Goal: Task Accomplishment & Management: Use online tool/utility

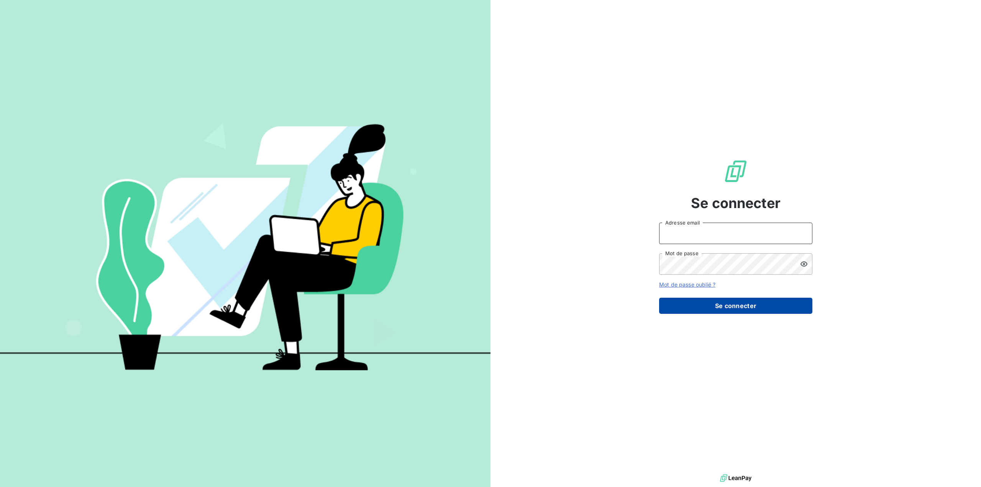
type input "[EMAIL_ADDRESS][DOMAIN_NAME]"
click at [731, 307] on button "Se connecter" at bounding box center [735, 306] width 153 height 16
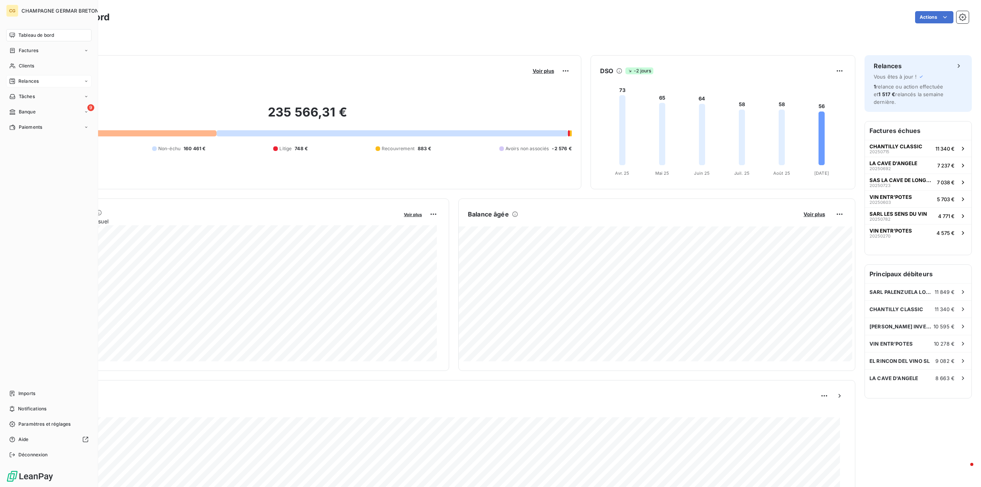
click at [28, 81] on span "Relances" at bounding box center [28, 81] width 20 height 7
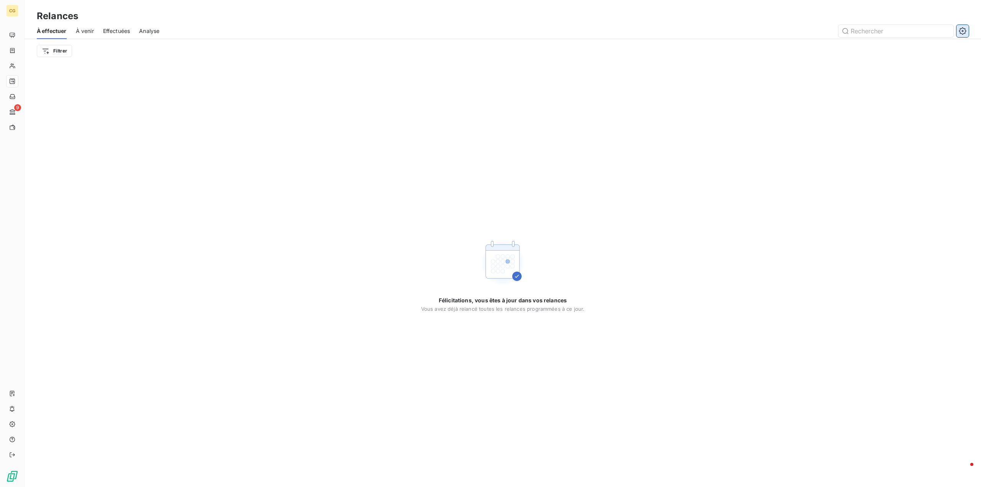
click at [960, 28] on icon "button" at bounding box center [962, 30] width 7 height 7
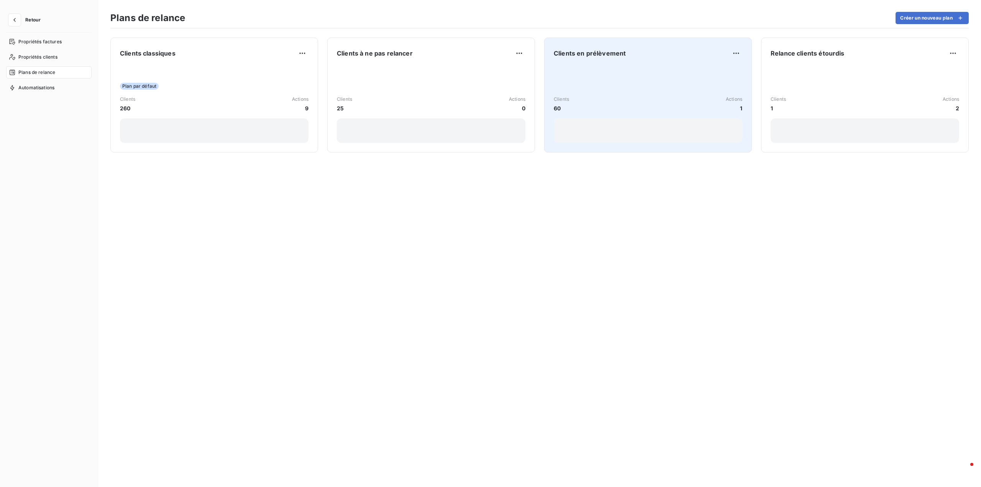
click at [595, 70] on div "Clients 60 Actions 1" at bounding box center [648, 104] width 188 height 77
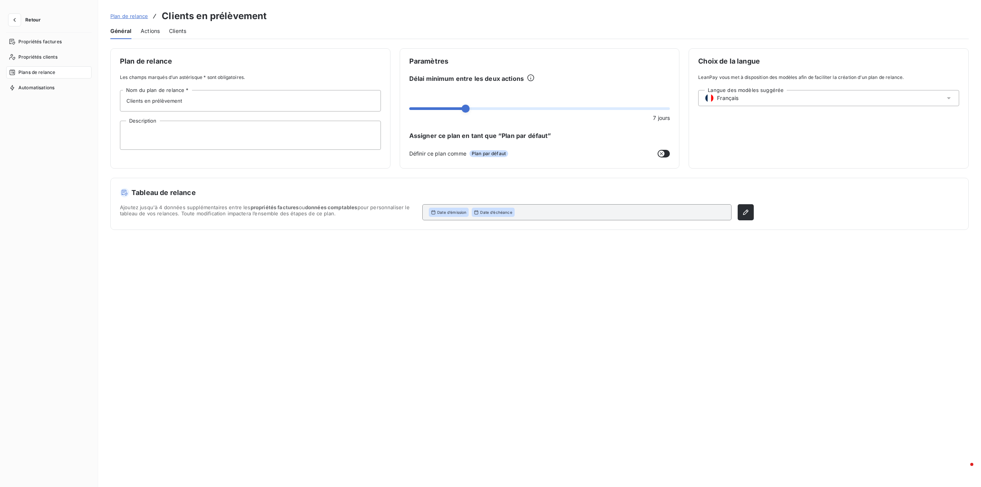
click at [146, 33] on span "Actions" at bounding box center [150, 31] width 19 height 8
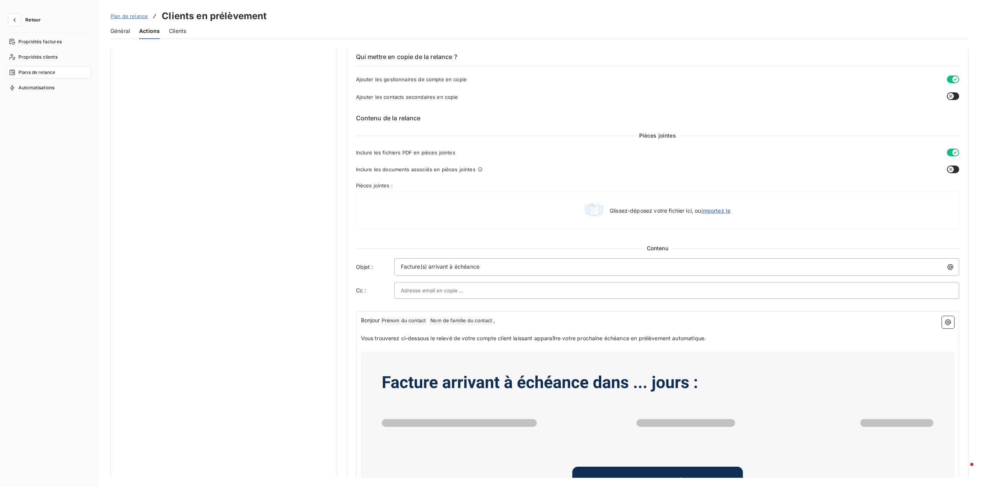
scroll to position [190, 0]
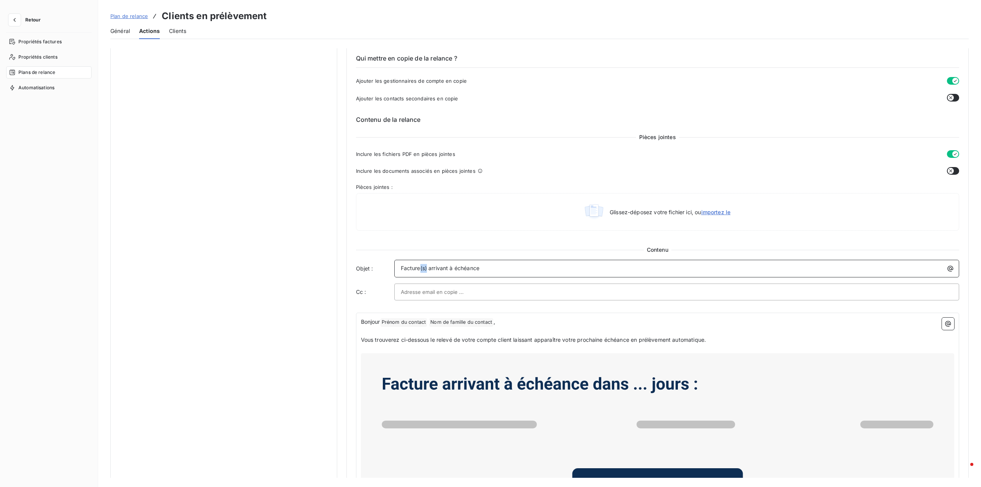
drag, startPoint x: 420, startPoint y: 269, endPoint x: 426, endPoint y: 268, distance: 5.4
click at [426, 268] on span "Facture(s) arrivant à échéance" at bounding box center [440, 268] width 79 height 7
click at [431, 266] on span "Facture(s) arrivant à échéance" at bounding box center [440, 268] width 79 height 7
drag, startPoint x: 428, startPoint y: 268, endPoint x: 487, endPoint y: 267, distance: 59.0
click at [487, 267] on p "Facture(s) arrivant à échéance" at bounding box center [679, 268] width 556 height 9
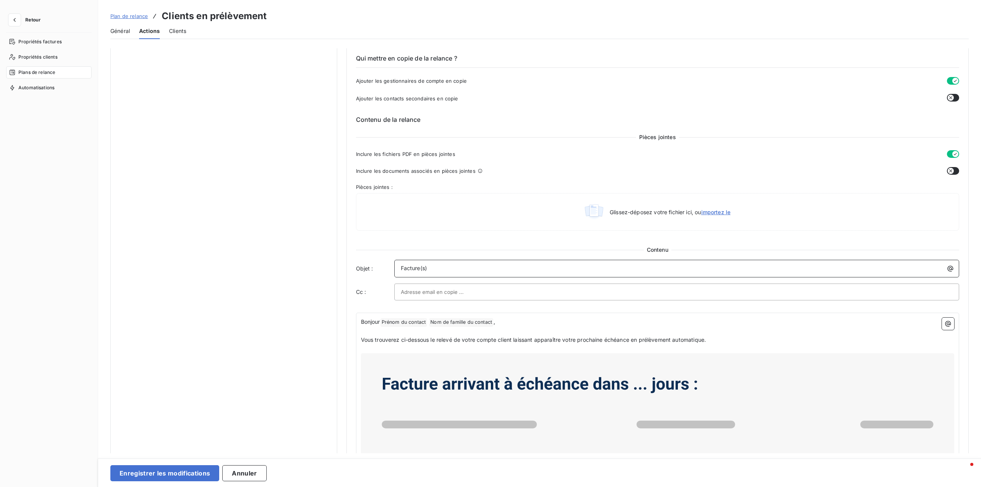
click at [399, 267] on div "Facture(s)" at bounding box center [677, 267] width 560 height 10
click at [434, 268] on p "Facture(s)" at bounding box center [679, 268] width 556 height 9
click at [401, 269] on span "Facture(s)" at bounding box center [414, 268] width 26 height 7
click at [486, 267] on p "Prélèvement de votre facture(s)" at bounding box center [679, 268] width 556 height 9
click at [398, 266] on div "Prélèvement de votre facture" at bounding box center [677, 267] width 560 height 10
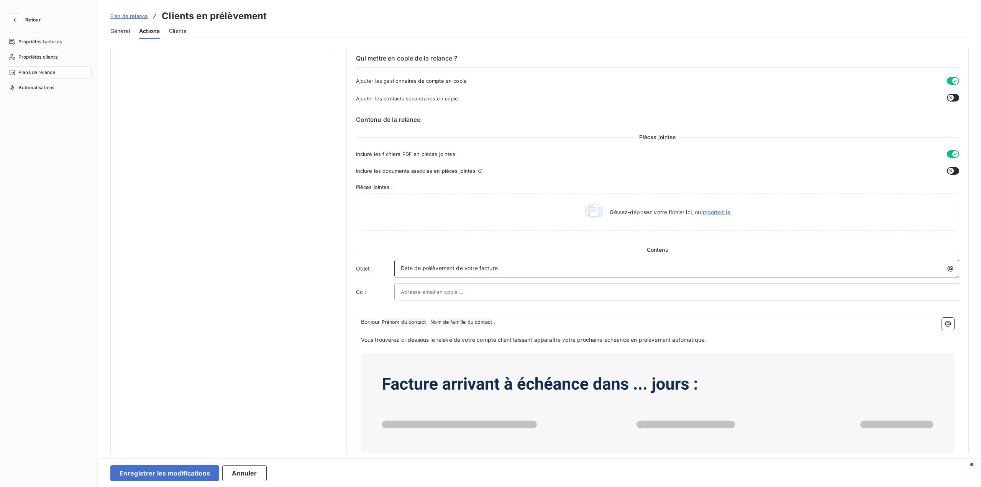
click at [499, 269] on p "Date de prélèvement de votre facture" at bounding box center [679, 268] width 556 height 9
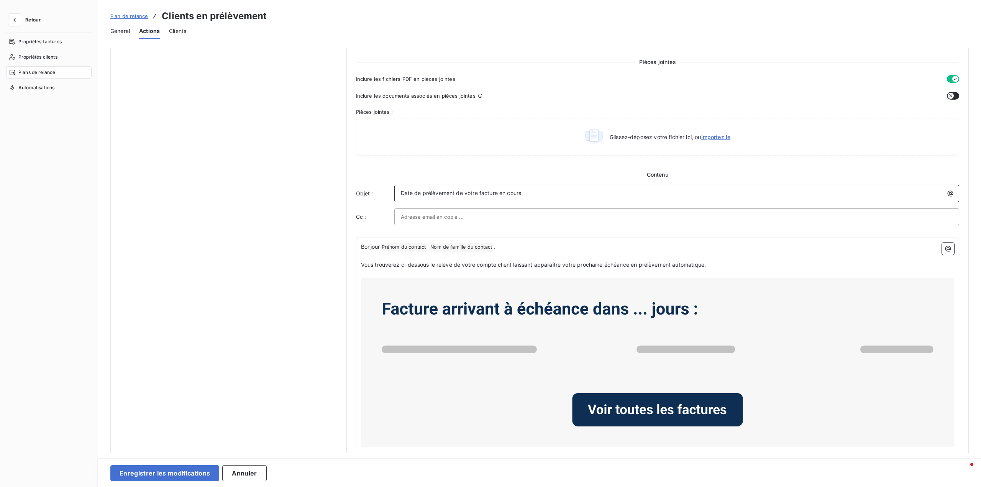
scroll to position [267, 0]
click at [470, 193] on span "Date de prélèvement de votre facture en cours" at bounding box center [461, 191] width 121 height 7
click at [476, 192] on span "Date de prélèvement de votre facture en cours" at bounding box center [461, 191] width 121 height 7
click at [491, 192] on span "Date de prélèvement de vos facture en cours" at bounding box center [459, 191] width 116 height 7
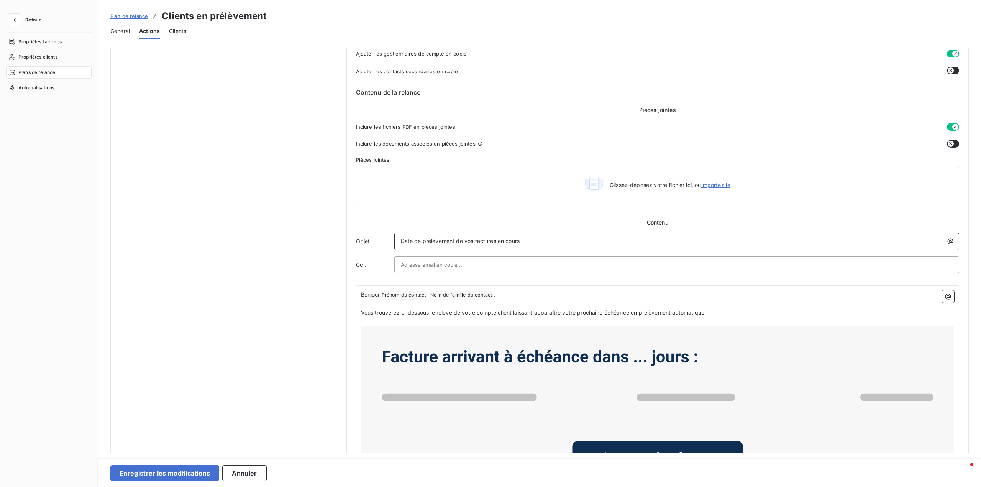
scroll to position [228, 0]
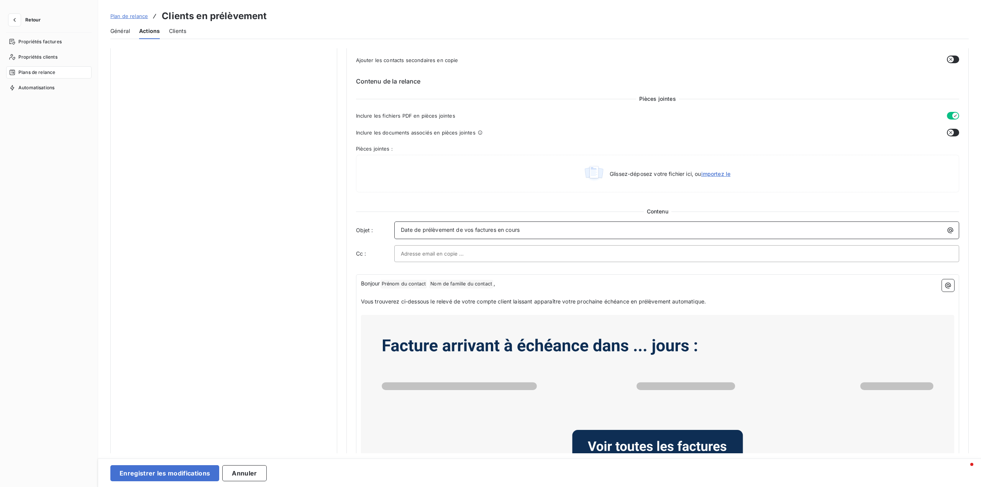
click at [471, 231] on span "Date de prélèvement de vos factures en cours" at bounding box center [460, 229] width 119 height 7
click at [512, 228] on span "Date de prélèvement de votre (vos) factures en cours" at bounding box center [470, 229] width 138 height 7
click at [516, 229] on span "Date de prélèvement de votre (vos) facture(s en cours" at bounding box center [471, 229] width 140 height 7
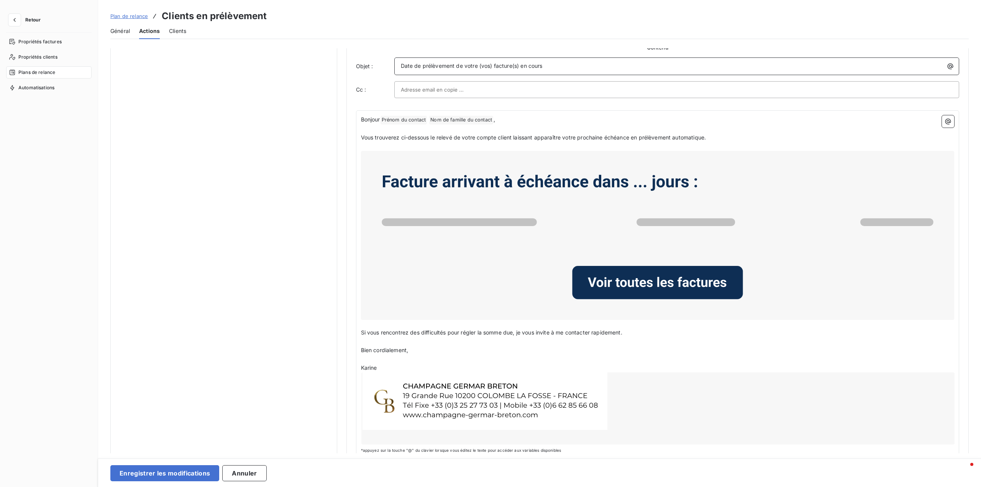
scroll to position [406, 0]
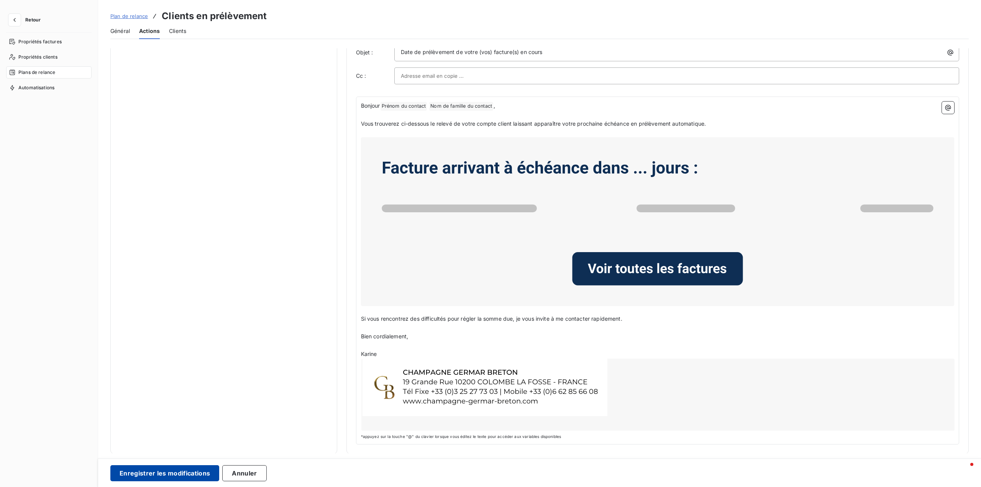
click at [192, 476] on button "Enregistrer les modifications" at bounding box center [164, 473] width 109 height 16
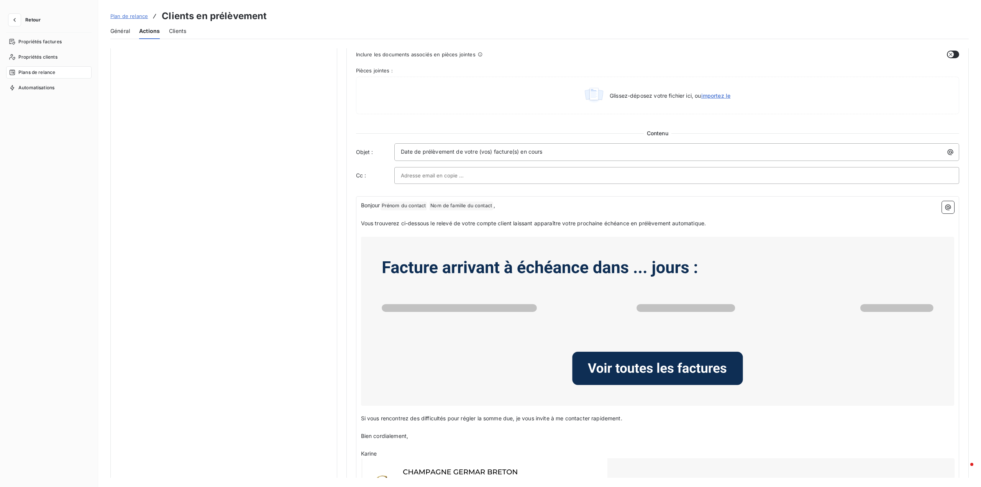
scroll to position [382, 0]
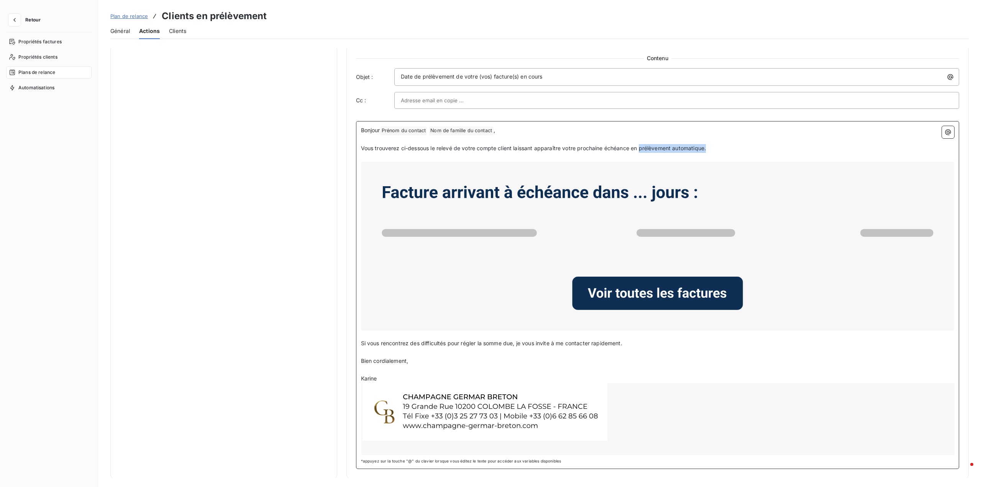
drag, startPoint x: 639, startPoint y: 149, endPoint x: 708, endPoint y: 146, distance: 69.0
click at [708, 146] on p "Vous trouverez ci-dessous le relevé de votre compte client laissant apparaître …" at bounding box center [657, 148] width 593 height 9
drag, startPoint x: 685, startPoint y: 150, endPoint x: 734, endPoint y: 143, distance: 49.2
click at [734, 143] on p "﻿" at bounding box center [657, 139] width 593 height 9
drag, startPoint x: 640, startPoint y: 149, endPoint x: 706, endPoint y: 145, distance: 66.0
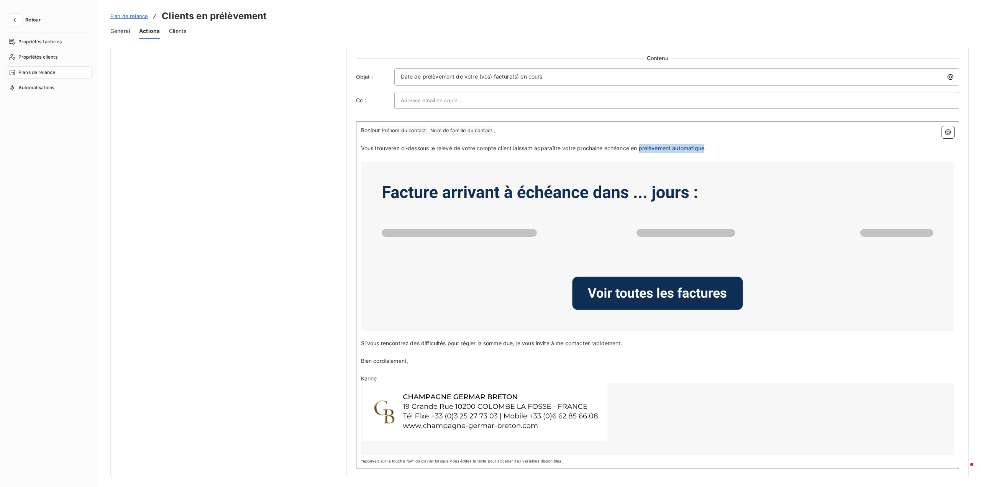
click at [706, 145] on span "Vous trouverez ci-dessous le relevé de votre compte client laissant apparaître …" at bounding box center [533, 148] width 345 height 7
click at [662, 159] on p "﻿" at bounding box center [657, 157] width 593 height 9
drag, startPoint x: 640, startPoint y: 148, endPoint x: 706, endPoint y: 147, distance: 65.9
click at [706, 147] on span "Vous trouverez ci-dessous le relevé de votre compte client laissant apparaître …" at bounding box center [533, 148] width 345 height 7
drag, startPoint x: 702, startPoint y: 149, endPoint x: 716, endPoint y: 131, distance: 22.1
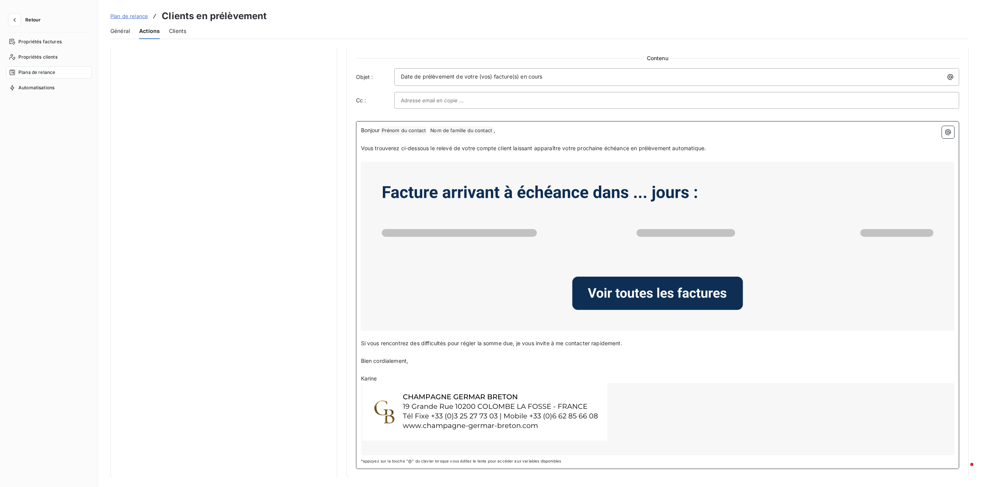
click at [716, 131] on p "Bonjour Prénom du contact ﻿ Nom de famille du contact ﻿ ," at bounding box center [657, 130] width 593 height 9
drag, startPoint x: 399, startPoint y: 78, endPoint x: 555, endPoint y: 73, distance: 155.6
click at [555, 73] on div "Date de prélèvement de votre (vos) facture(s) en cours" at bounding box center [677, 76] width 560 height 10
click at [750, 149] on p "Vous trouverez ci-dessous le relevé de votre compte client laissant apparaître …" at bounding box center [657, 148] width 593 height 9
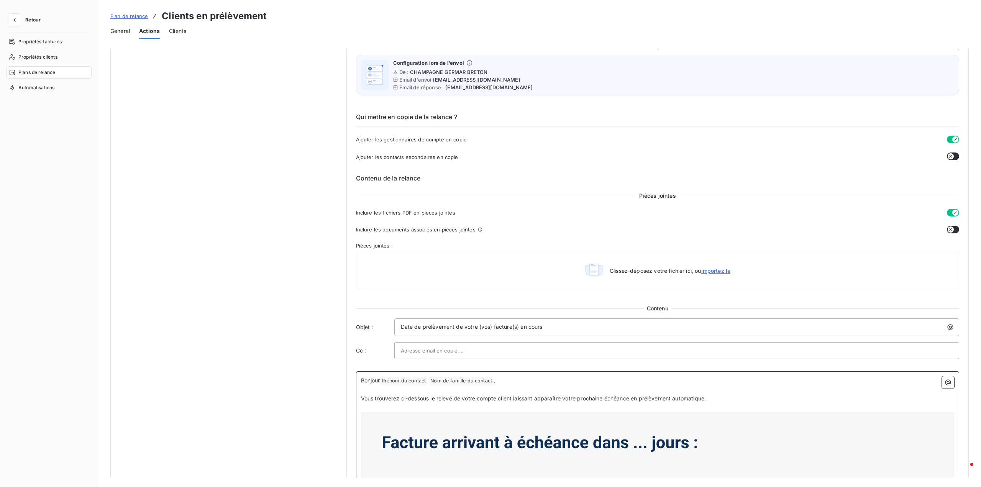
scroll to position [0, 0]
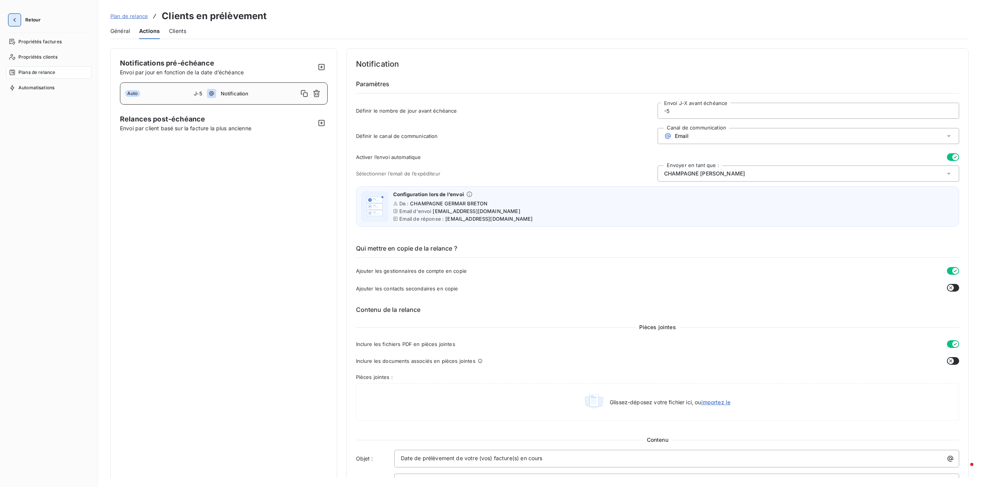
click at [18, 18] on button "button" at bounding box center [14, 20] width 12 height 12
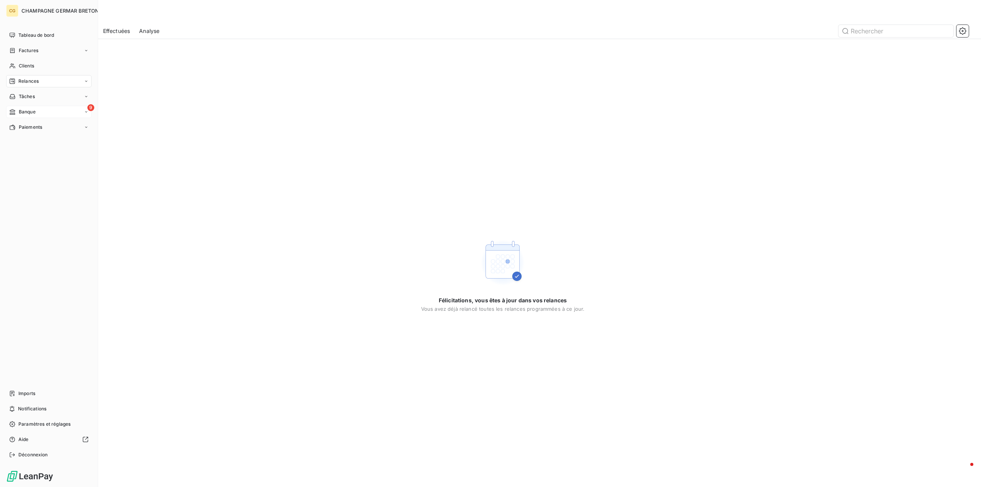
click at [20, 111] on span "Banque" at bounding box center [27, 111] width 17 height 7
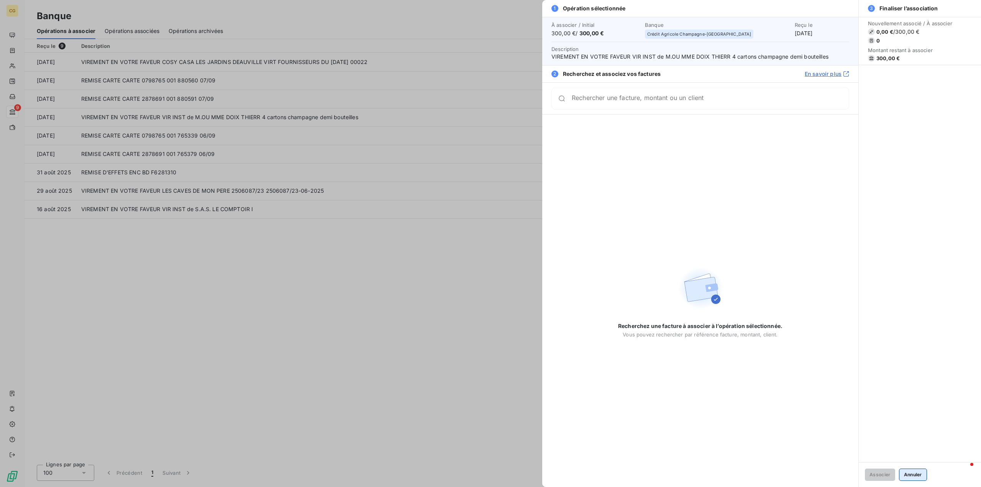
click at [916, 471] on button "Annuler" at bounding box center [913, 475] width 28 height 12
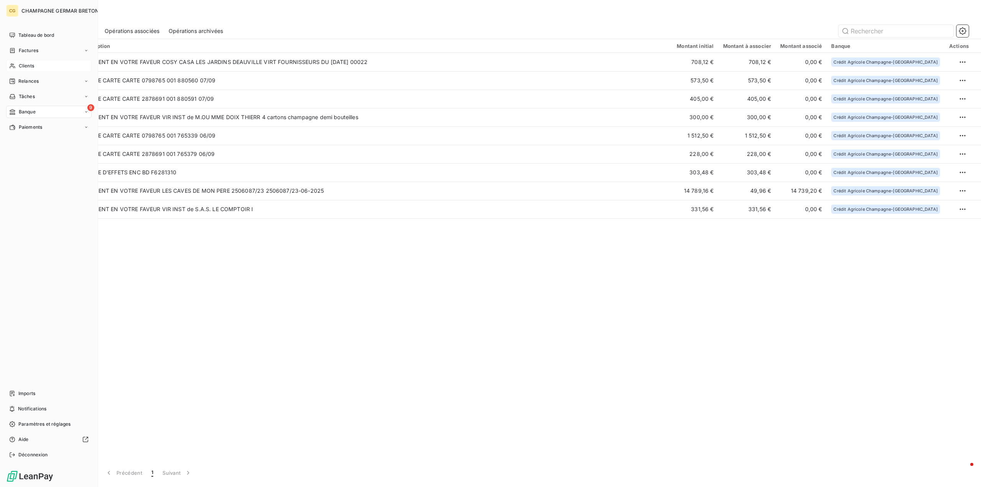
click at [28, 68] on span "Clients" at bounding box center [26, 65] width 15 height 7
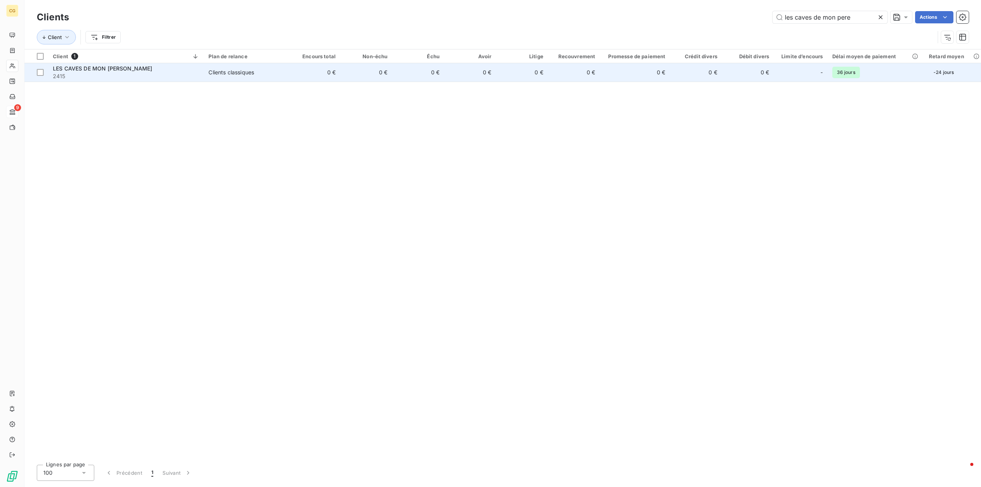
type input "les caves de mon pere"
click at [143, 69] on span "LES CAVES DE MON PERE - GOUESNOU" at bounding box center [103, 68] width 100 height 7
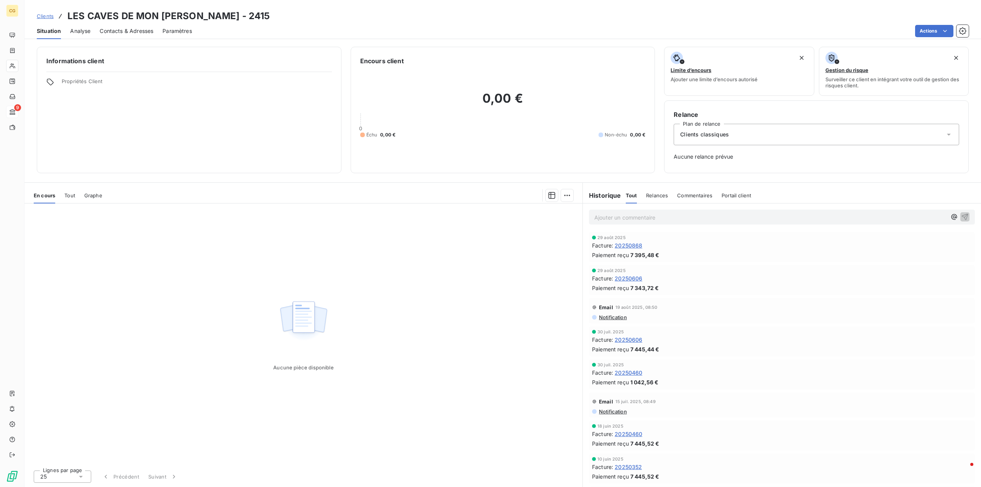
click at [69, 195] on span "Tout" at bounding box center [69, 195] width 11 height 6
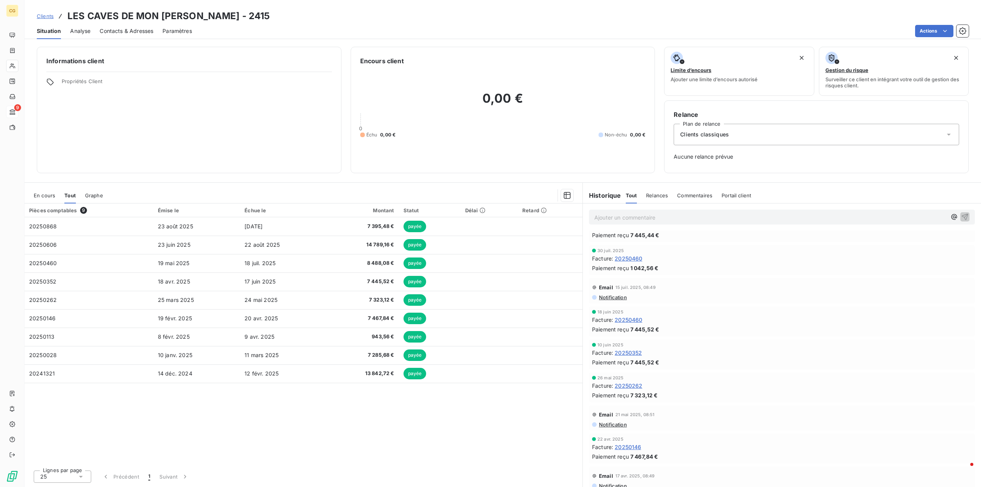
scroll to position [115, 0]
click at [644, 328] on span "7 445,52 €" at bounding box center [644, 329] width 29 height 8
click at [618, 318] on span "20250460" at bounding box center [629, 319] width 28 height 8
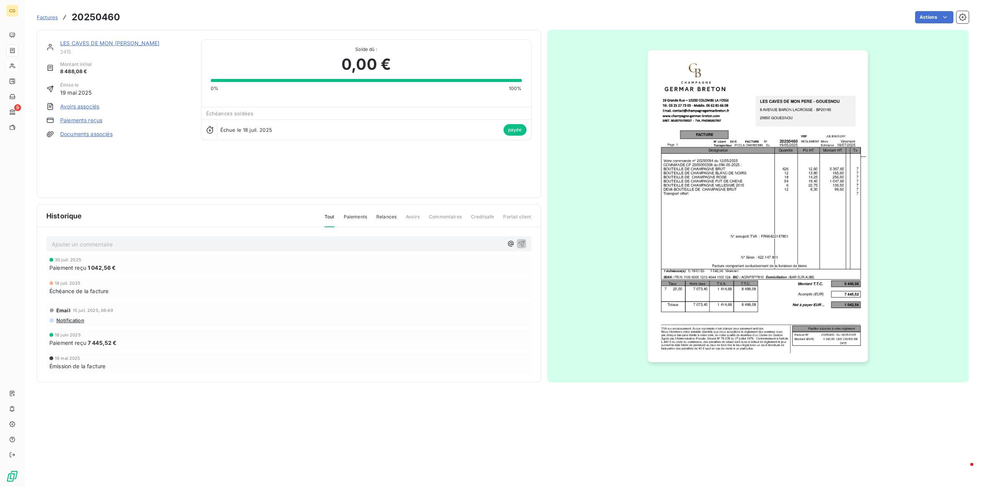
click at [81, 119] on link "Paiements reçus" at bounding box center [81, 120] width 42 height 8
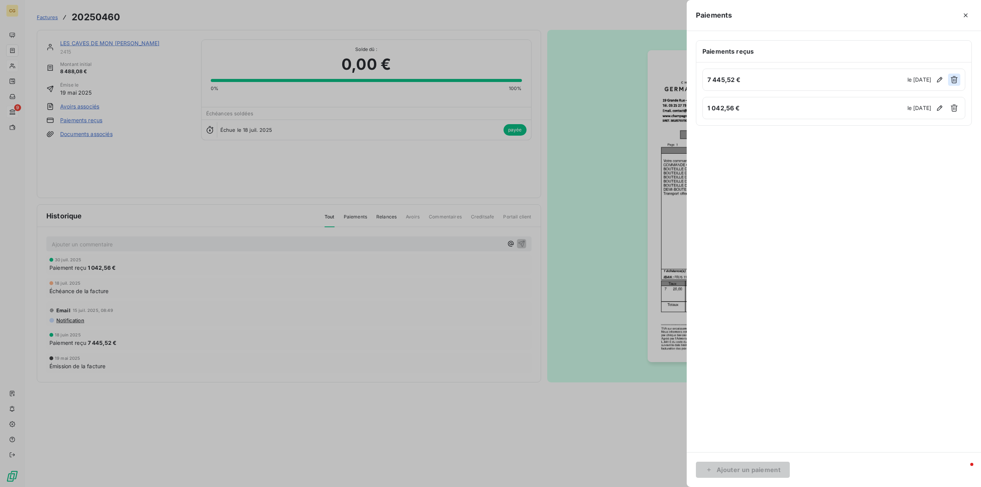
click at [953, 78] on icon "button" at bounding box center [954, 80] width 8 height 8
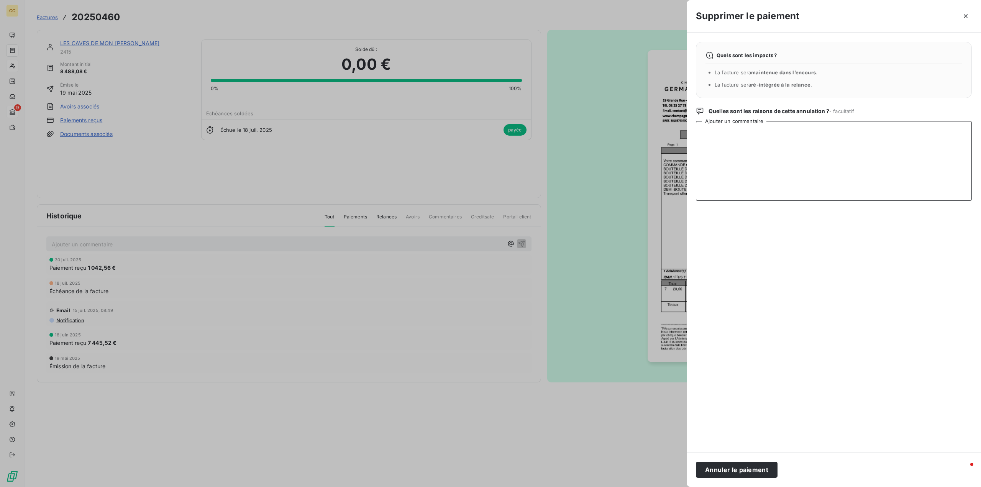
click at [722, 134] on textarea "Ajouter un commentaire" at bounding box center [834, 161] width 276 height 80
type textarea "Remboursement au 11-09-2025"
click at [739, 471] on button "Annuler le paiement" at bounding box center [737, 470] width 82 height 16
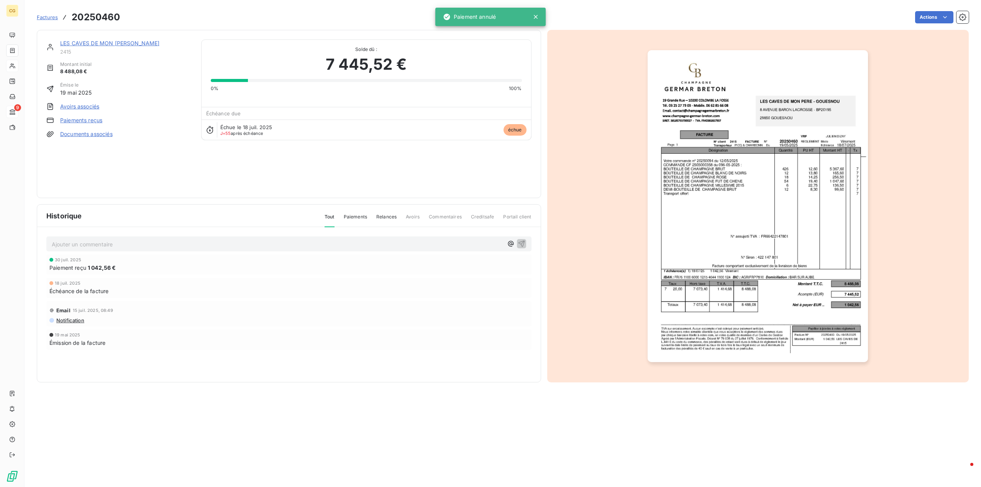
click at [115, 43] on link "LES CAVES DE MON PERE - GOUESNOU" at bounding box center [110, 43] width 100 height 7
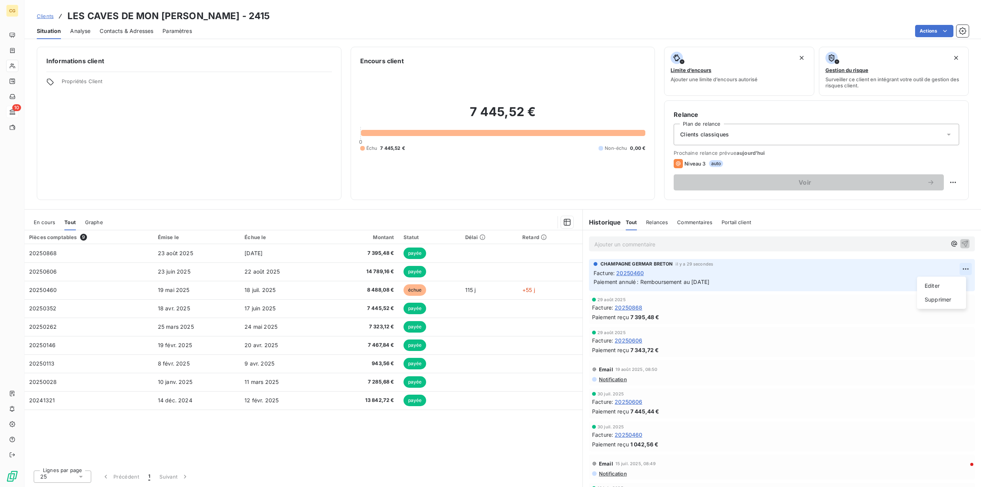
click at [959, 269] on html "CG 10 Clients LES CAVES DE MON PERE - GOUESNOU - 2415 Situation Analyse Contact…" at bounding box center [490, 243] width 981 height 487
click at [934, 300] on div "Supprimer" at bounding box center [941, 299] width 43 height 12
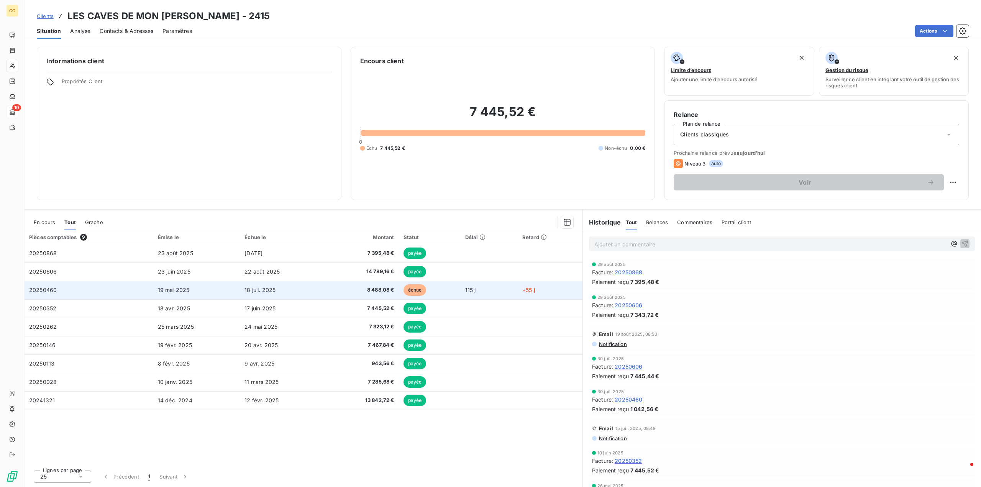
click at [370, 289] on span "8 488,08 €" at bounding box center [362, 290] width 64 height 8
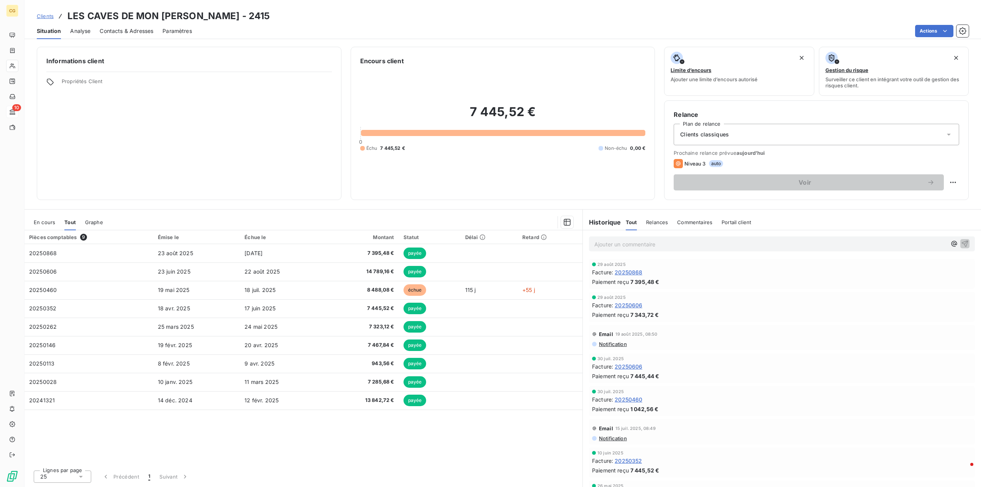
click at [762, 134] on div "Clients classiques" at bounding box center [816, 134] width 285 height 21
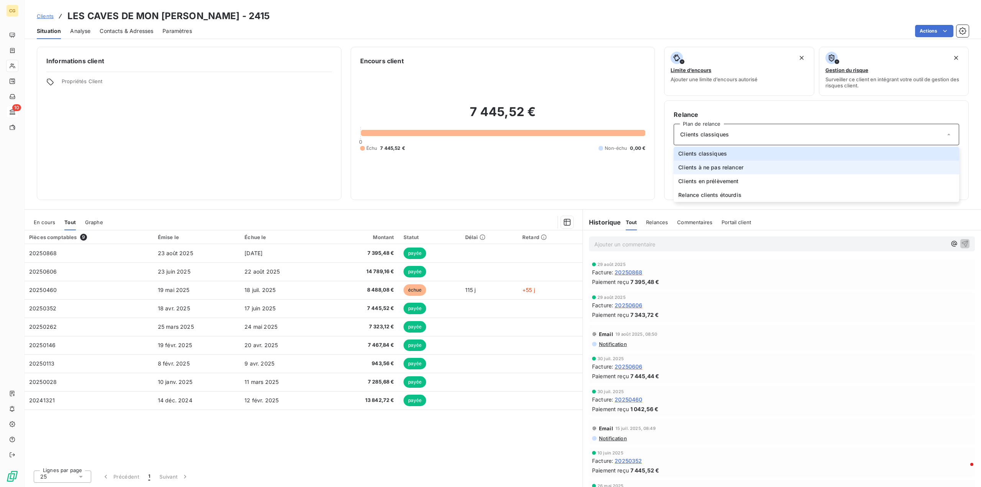
click at [717, 167] on span "Clients à ne pas relancer" at bounding box center [710, 168] width 65 height 8
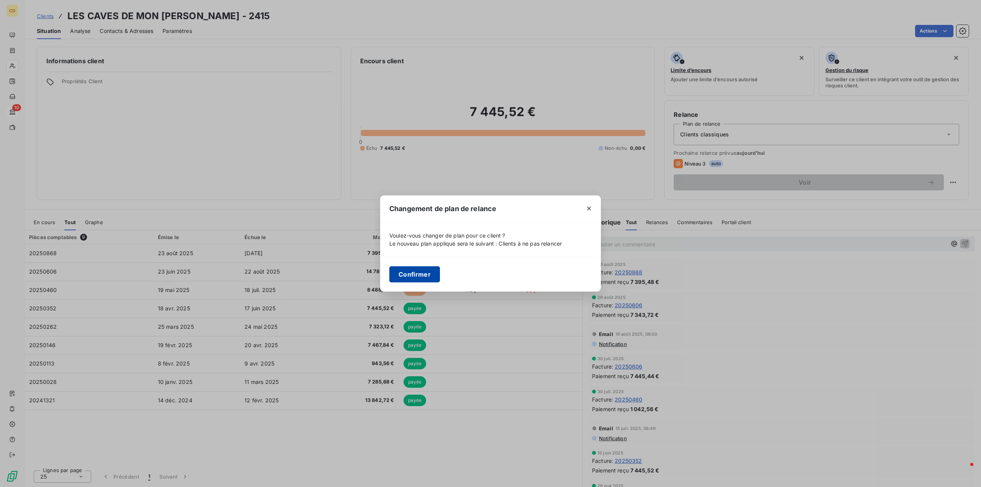
click at [419, 274] on button "Confirmer" at bounding box center [414, 274] width 51 height 16
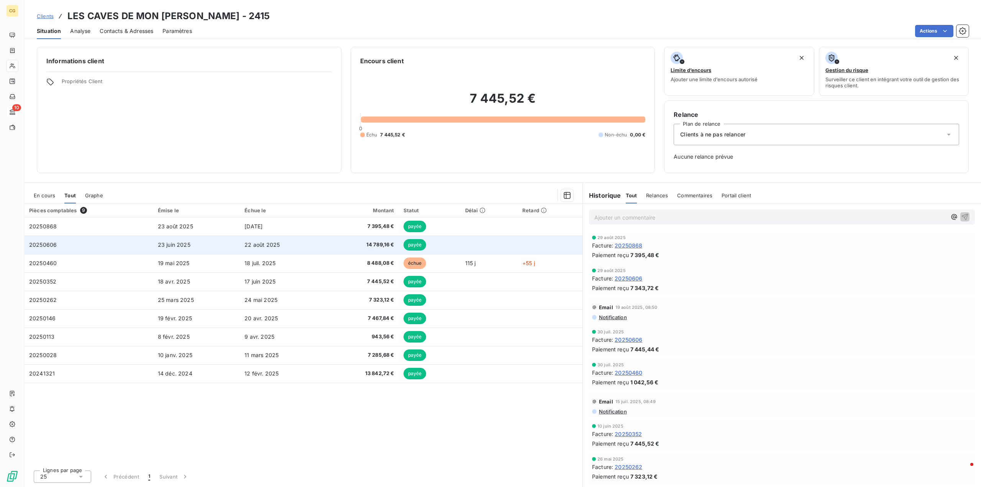
click at [381, 245] on span "14 789,16 €" at bounding box center [362, 245] width 64 height 8
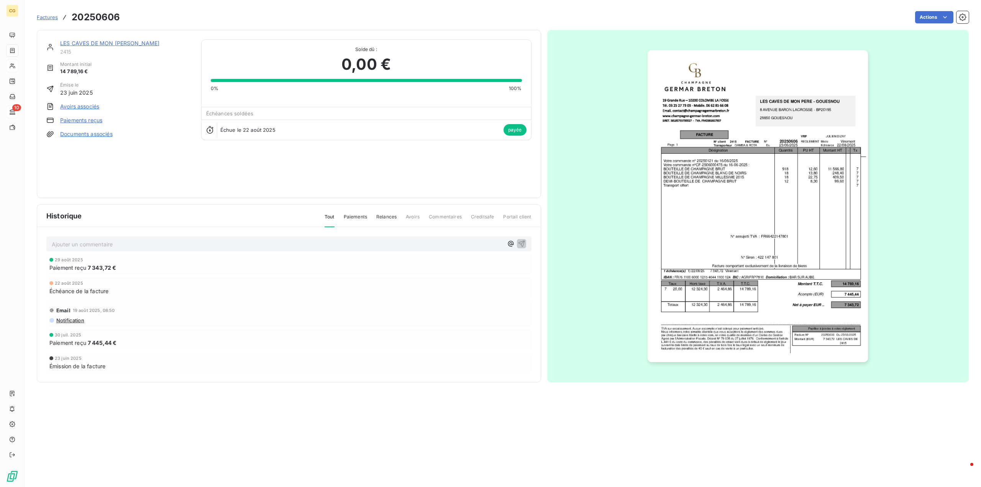
click at [90, 121] on link "Paiements reçus" at bounding box center [81, 120] width 42 height 8
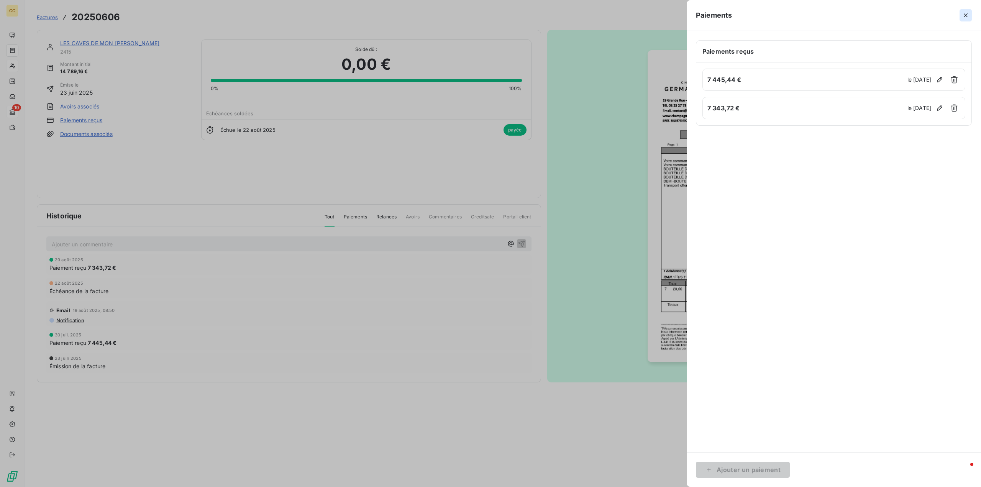
click at [964, 13] on icon "button" at bounding box center [966, 15] width 8 height 8
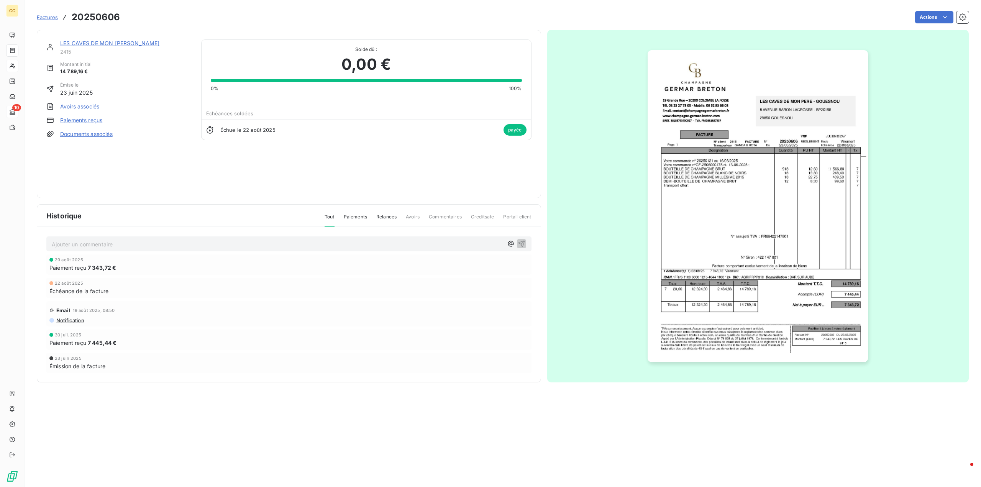
click at [105, 43] on link "LES CAVES DE MON PERE - GOUESNOU" at bounding box center [110, 43] width 100 height 7
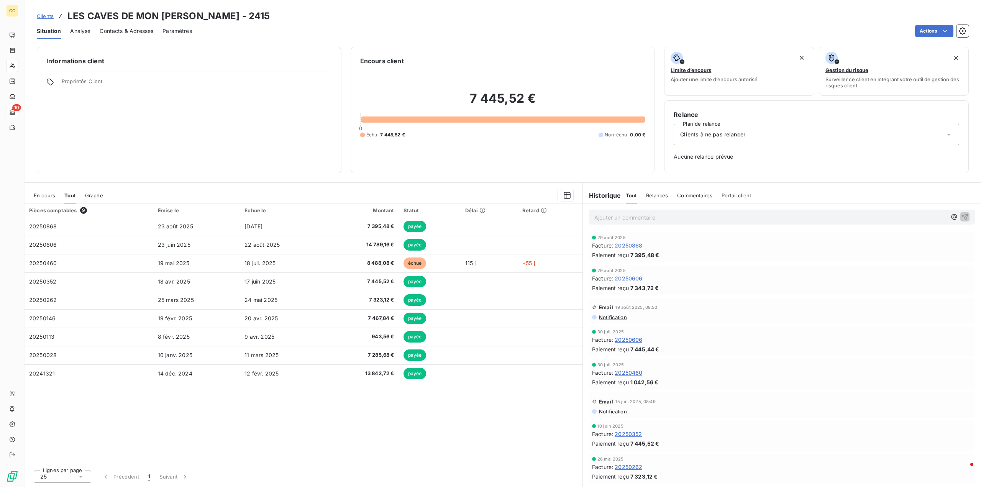
click at [486, 103] on h2 "7 445,52 €" at bounding box center [502, 102] width 285 height 23
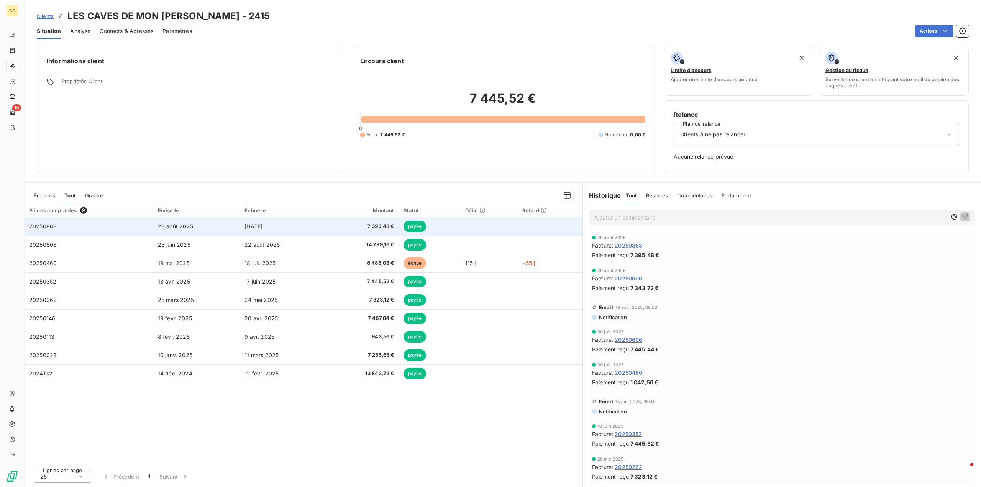
click at [377, 227] on span "7 395,48 €" at bounding box center [362, 227] width 64 height 8
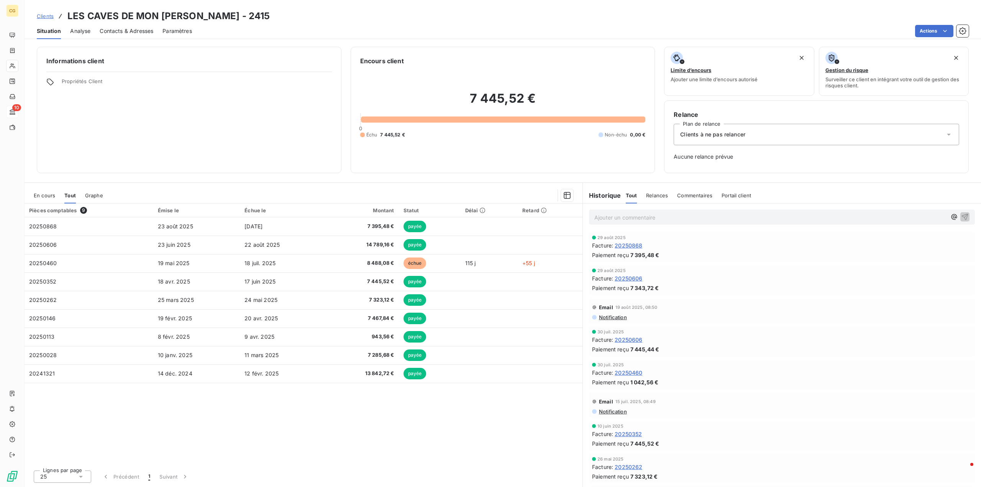
click at [175, 32] on span "Paramètres" at bounding box center [177, 31] width 30 height 8
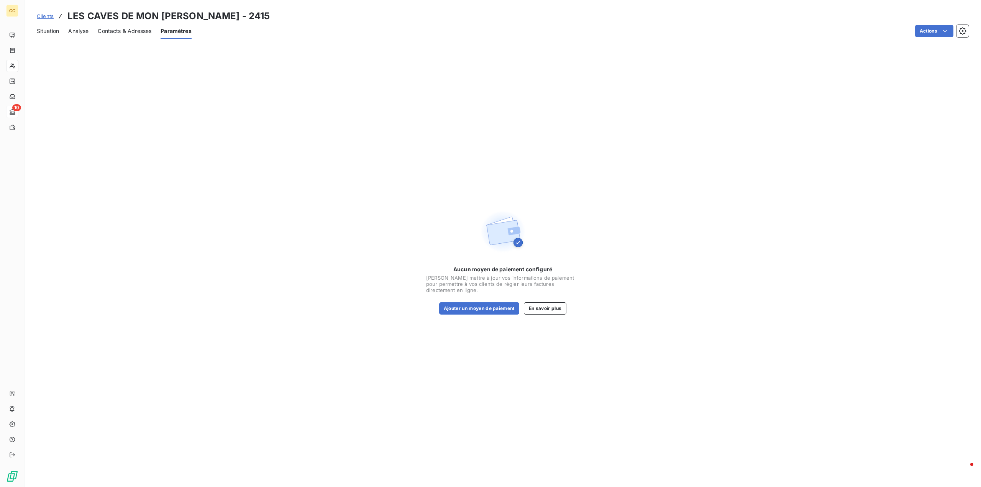
click at [114, 31] on span "Contacts & Adresses" at bounding box center [125, 31] width 54 height 8
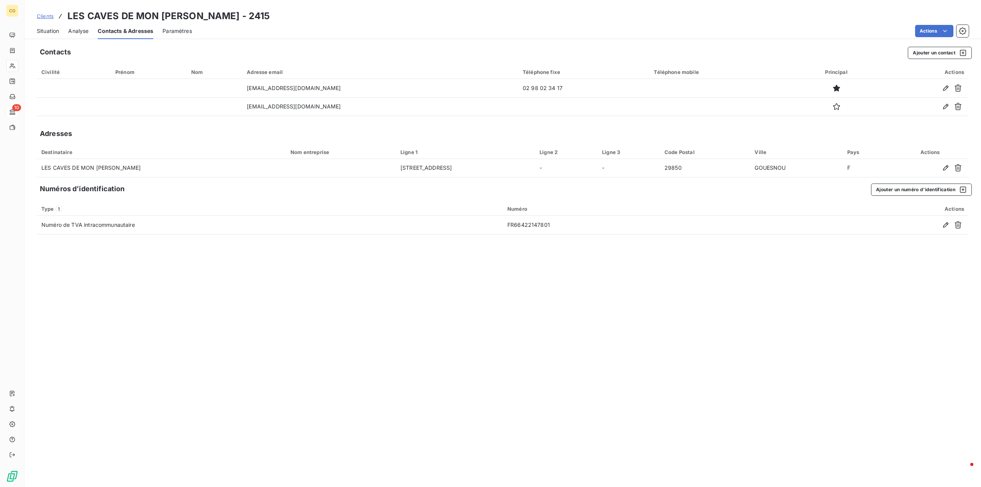
click at [85, 33] on span "Analyse" at bounding box center [78, 31] width 20 height 8
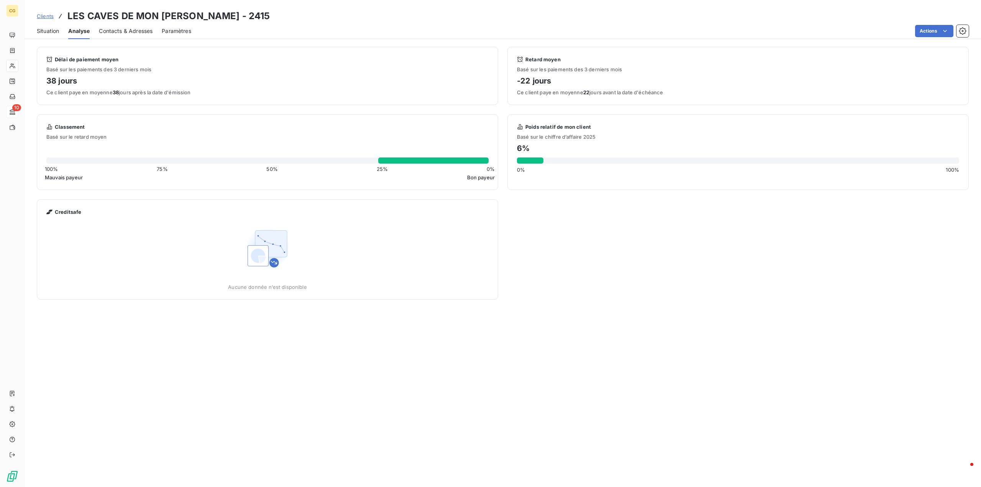
click at [52, 30] on span "Situation" at bounding box center [48, 31] width 22 height 8
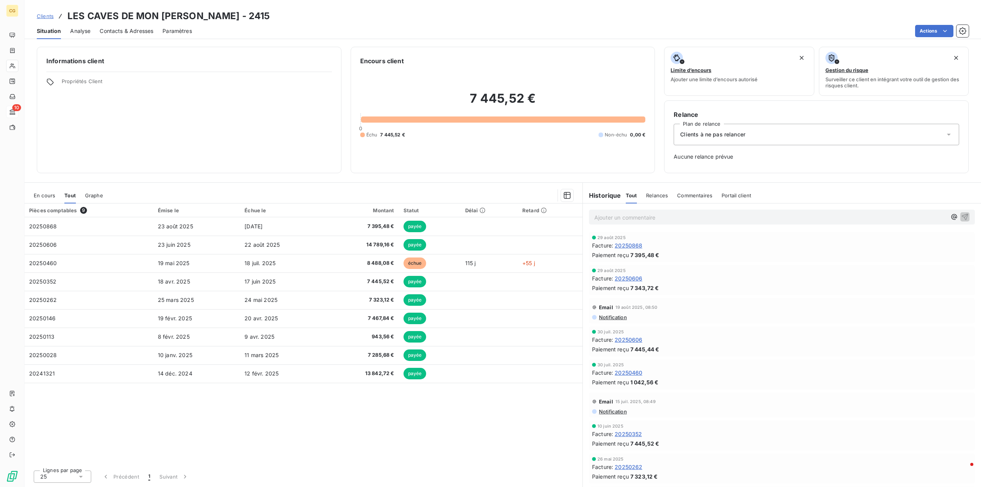
click at [42, 194] on span "En cours" at bounding box center [44, 195] width 21 height 6
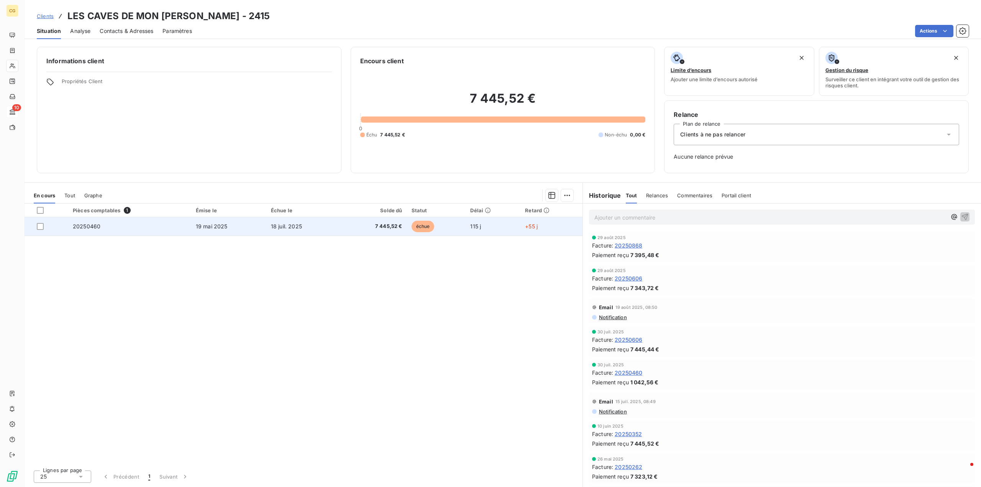
click at [393, 227] on span "7 445,52 €" at bounding box center [373, 227] width 57 height 8
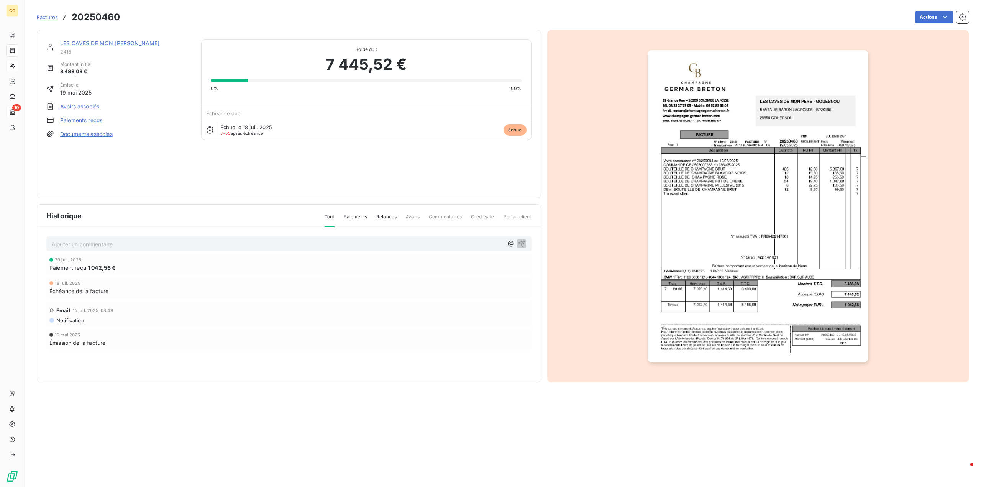
click at [88, 120] on link "Paiements reçus" at bounding box center [81, 120] width 42 height 8
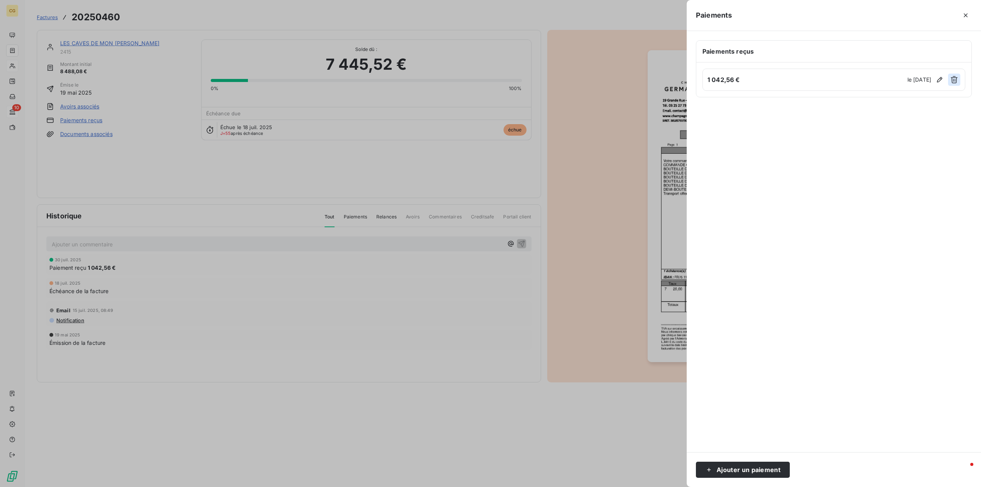
click at [953, 79] on icon "button" at bounding box center [954, 80] width 8 height 8
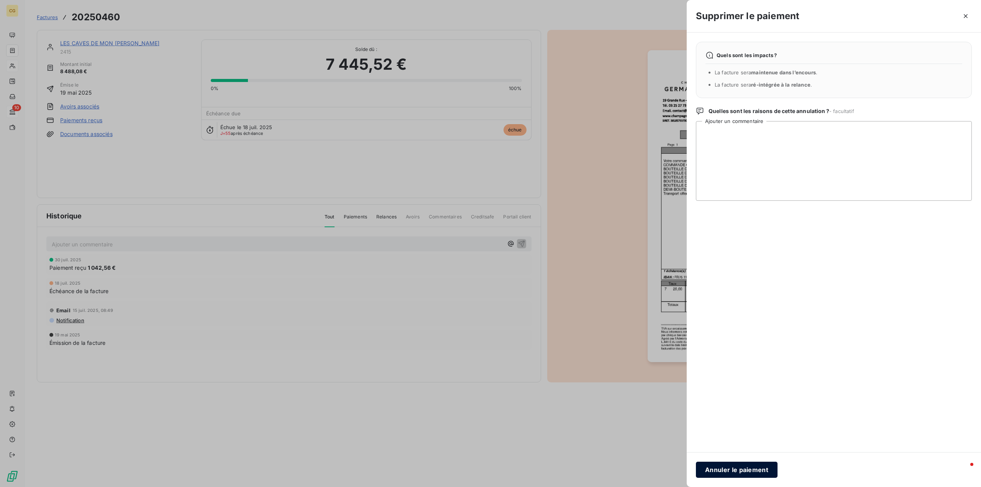
click at [731, 468] on button "Annuler le paiement" at bounding box center [737, 470] width 82 height 16
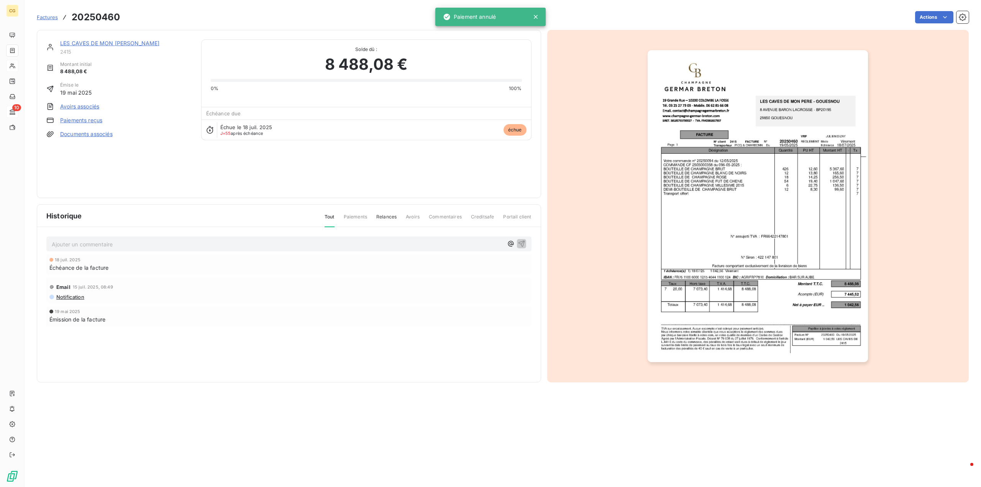
click at [116, 42] on link "LES CAVES DE MON PERE - GOUESNOU" at bounding box center [110, 43] width 100 height 7
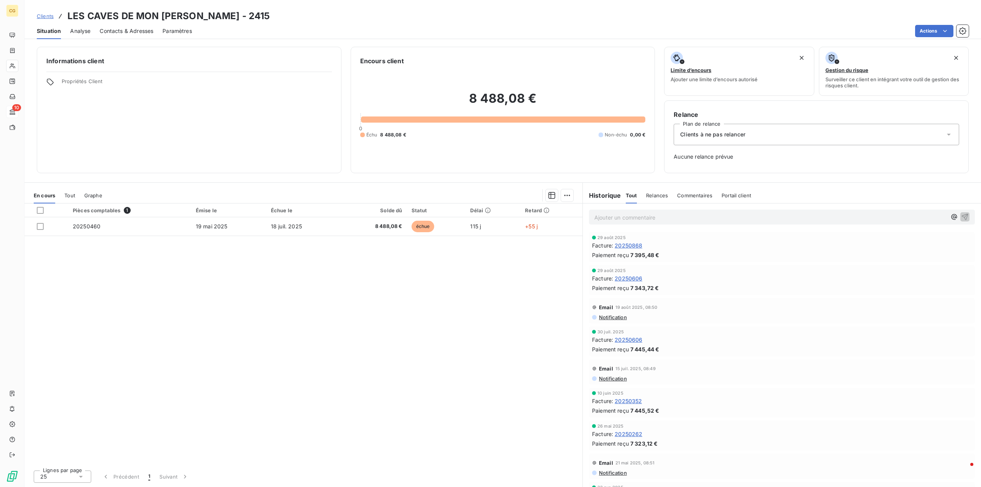
click at [70, 197] on span "Tout" at bounding box center [69, 195] width 11 height 6
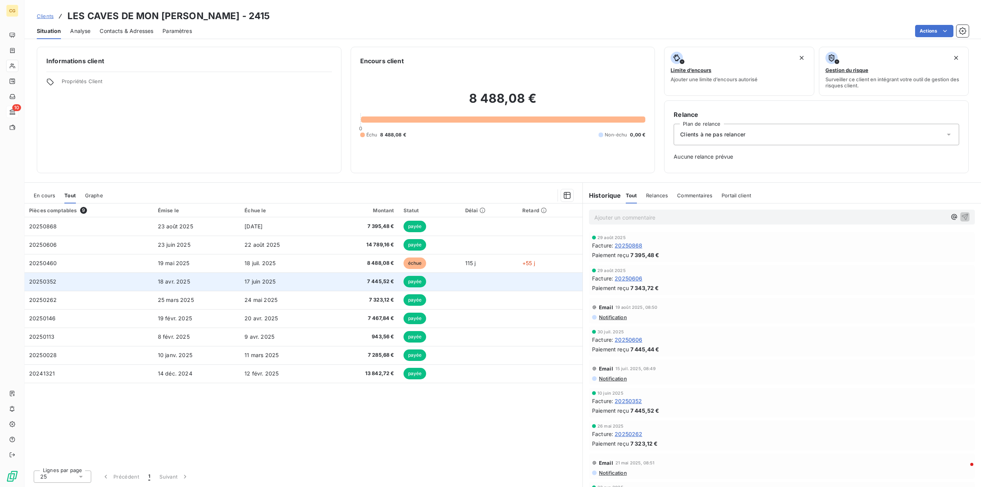
click at [270, 280] on span "17 juin 2025" at bounding box center [259, 281] width 31 height 7
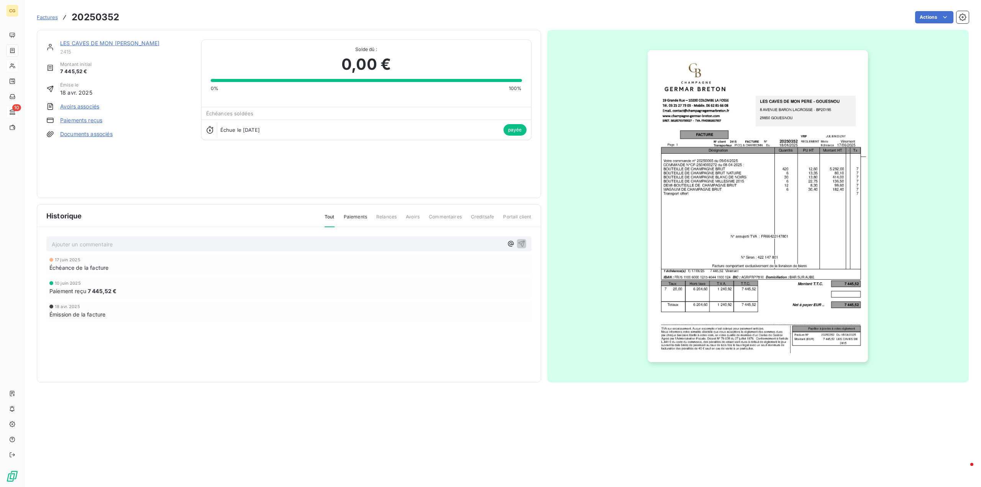
click at [91, 119] on link "Paiements reçus" at bounding box center [81, 120] width 42 height 8
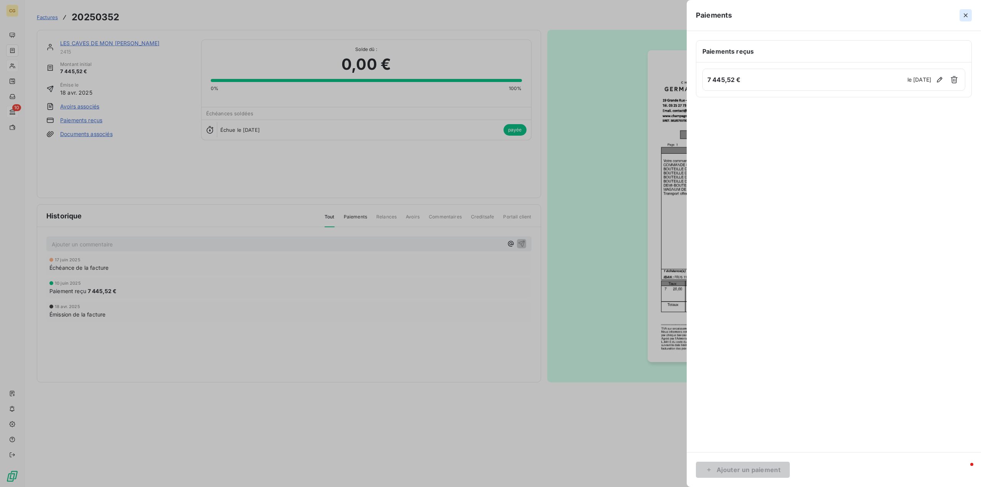
click at [962, 15] on icon "button" at bounding box center [966, 15] width 8 height 8
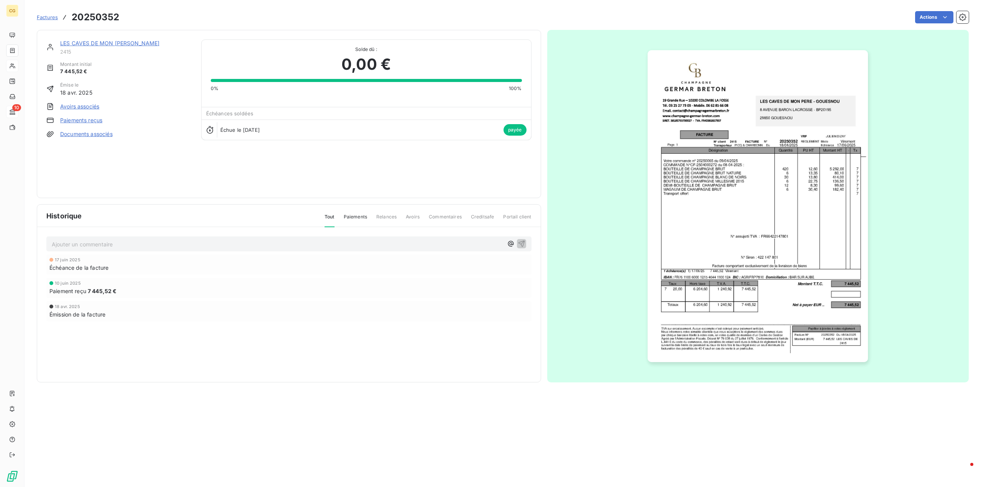
click at [52, 19] on span "Factures" at bounding box center [47, 17] width 21 height 6
click at [104, 44] on link "LES CAVES DE MON PERE - GOUESNOU" at bounding box center [110, 43] width 100 height 7
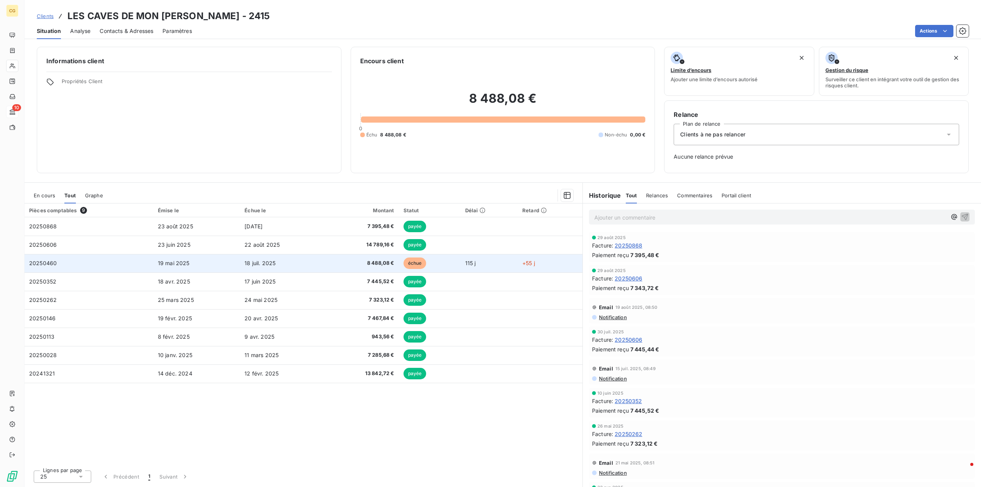
click at [373, 262] on span "8 488,08 €" at bounding box center [362, 263] width 64 height 8
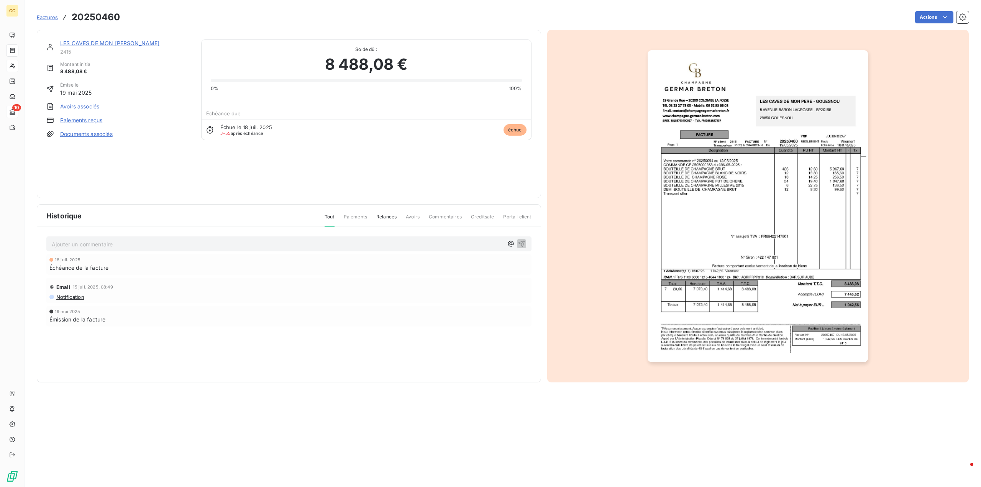
click at [93, 120] on link "Paiements reçus" at bounding box center [81, 120] width 42 height 8
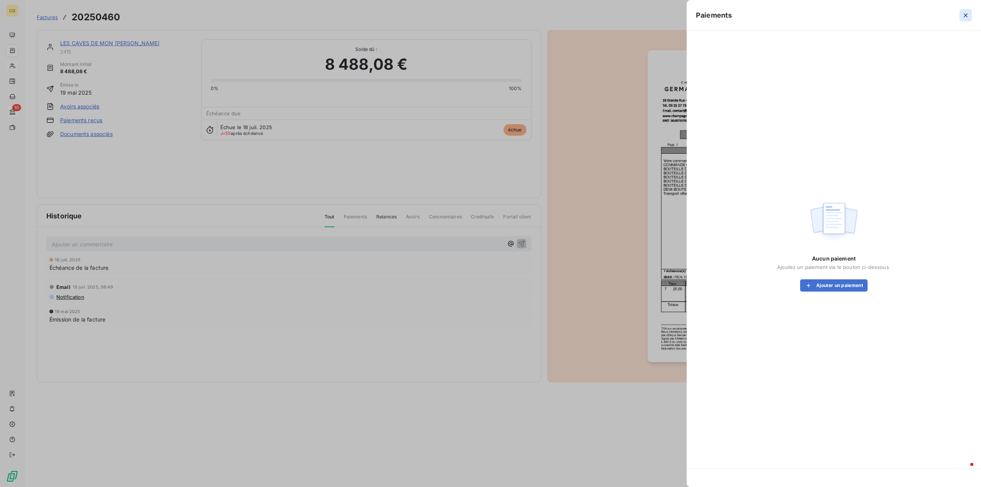
click at [962, 15] on icon "button" at bounding box center [966, 15] width 8 height 8
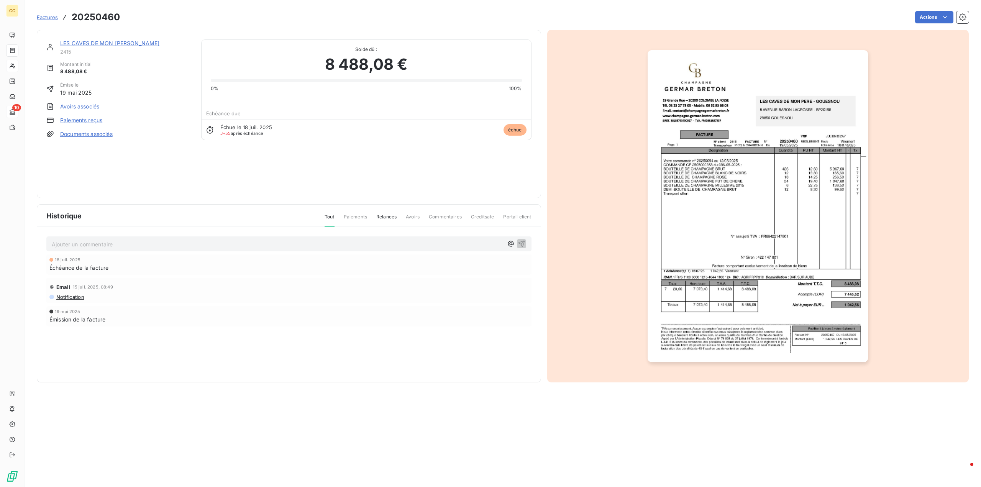
click at [119, 43] on link "LES CAVES DE MON PERE - GOUESNOU" at bounding box center [110, 43] width 100 height 7
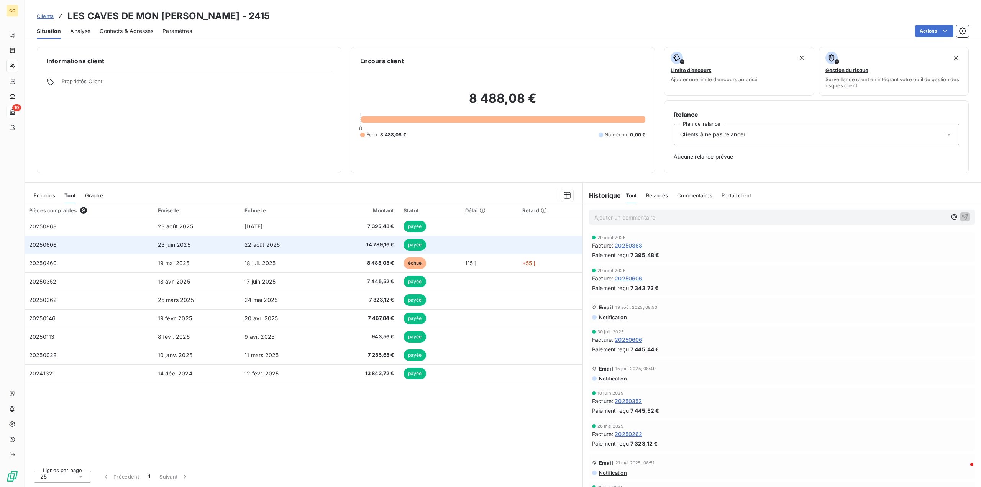
click at [376, 245] on span "14 789,16 €" at bounding box center [362, 245] width 64 height 8
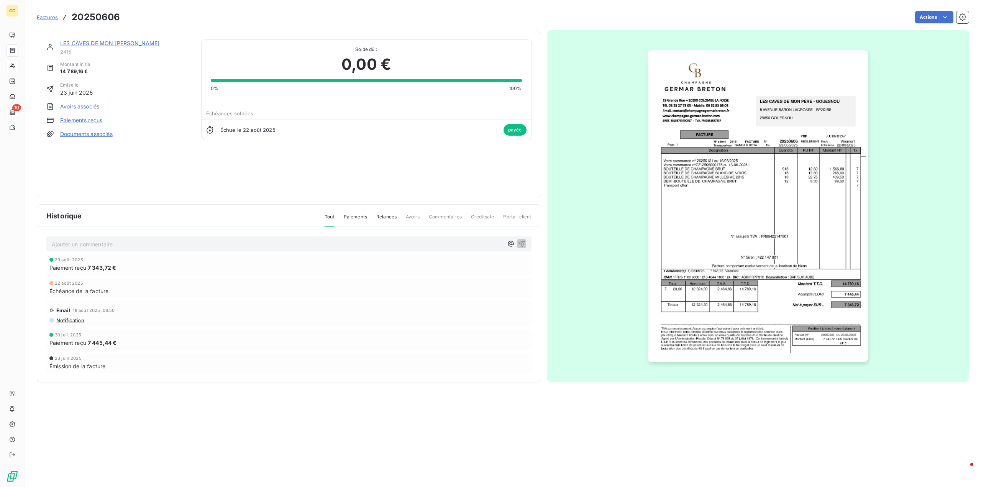
click at [90, 121] on link "Paiements reçus" at bounding box center [81, 120] width 42 height 8
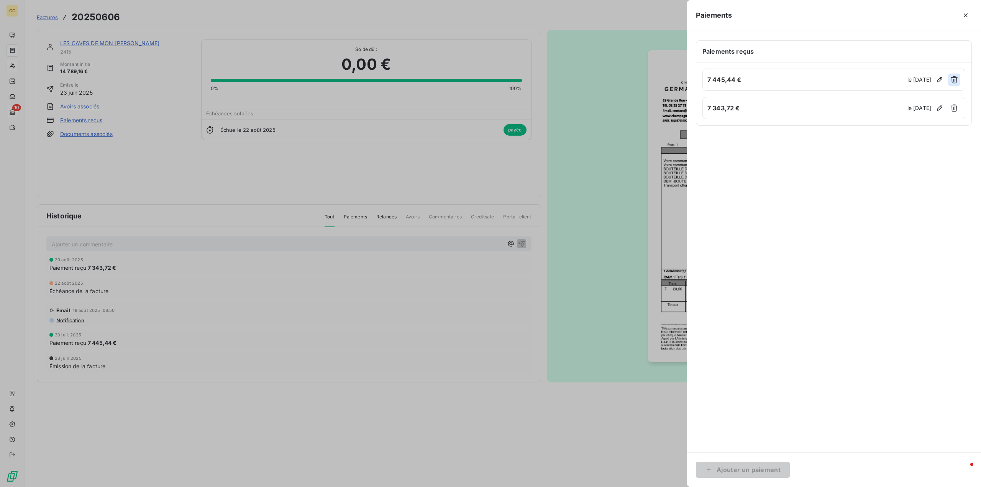
click at [953, 79] on icon "button" at bounding box center [954, 79] width 7 height 7
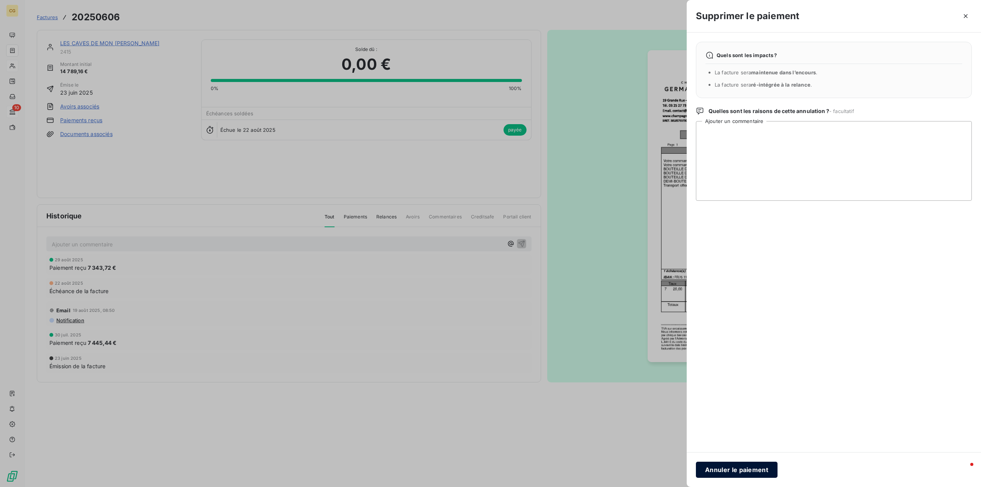
click at [736, 467] on button "Annuler le paiement" at bounding box center [737, 470] width 82 height 16
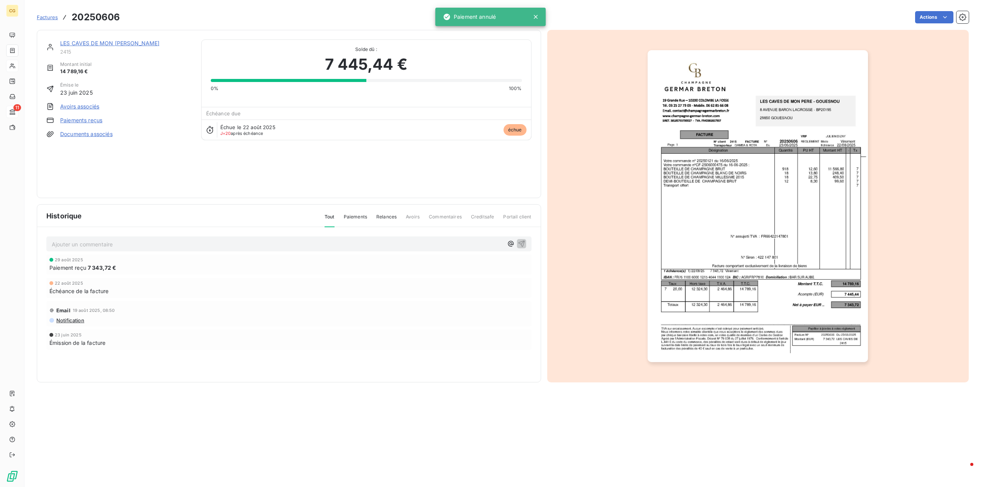
click at [88, 120] on link "Paiements reçus" at bounding box center [81, 120] width 42 height 8
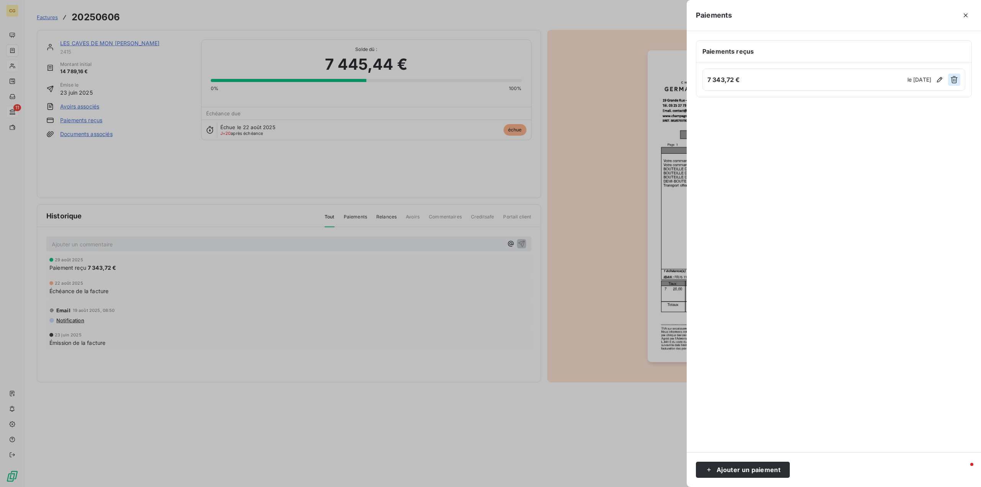
click at [952, 78] on icon "button" at bounding box center [954, 79] width 7 height 7
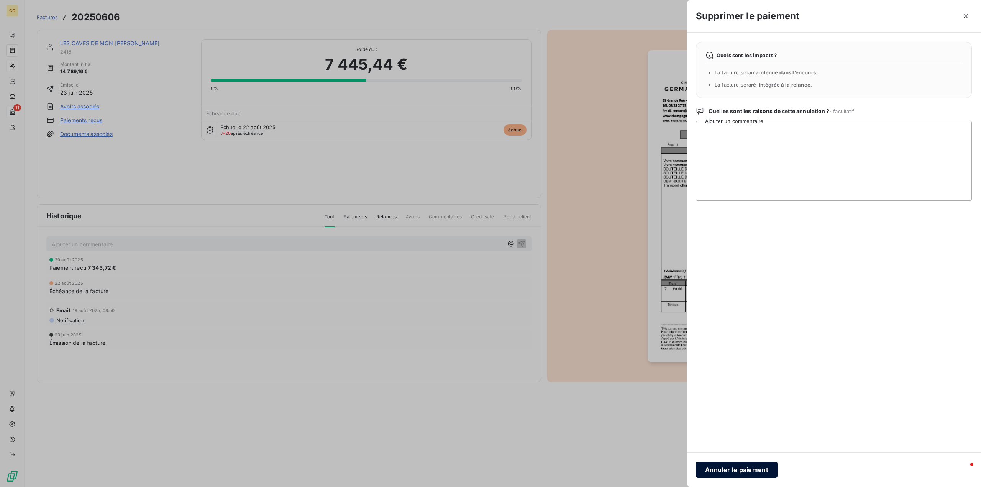
click at [736, 469] on button "Annuler le paiement" at bounding box center [737, 470] width 82 height 16
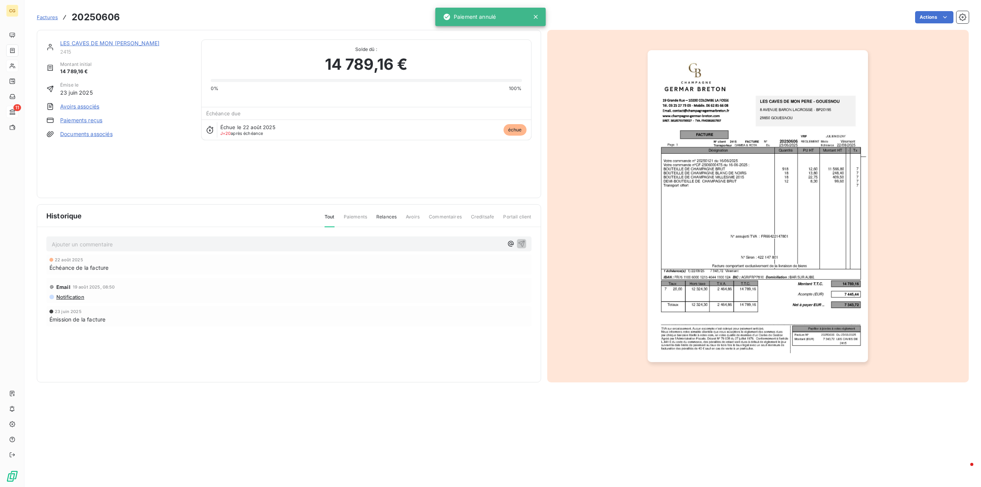
click at [80, 120] on link "Paiements reçus" at bounding box center [81, 120] width 42 height 8
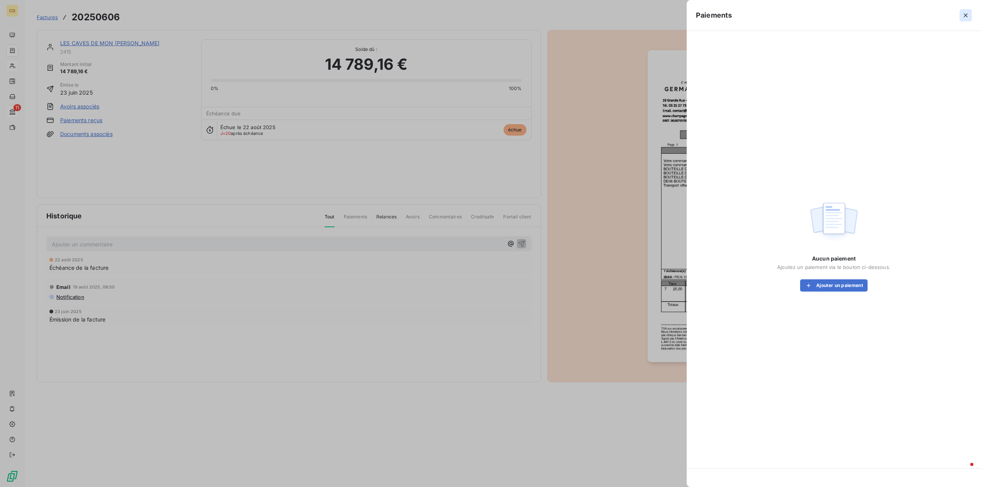
click at [967, 16] on icon "button" at bounding box center [966, 15] width 4 height 4
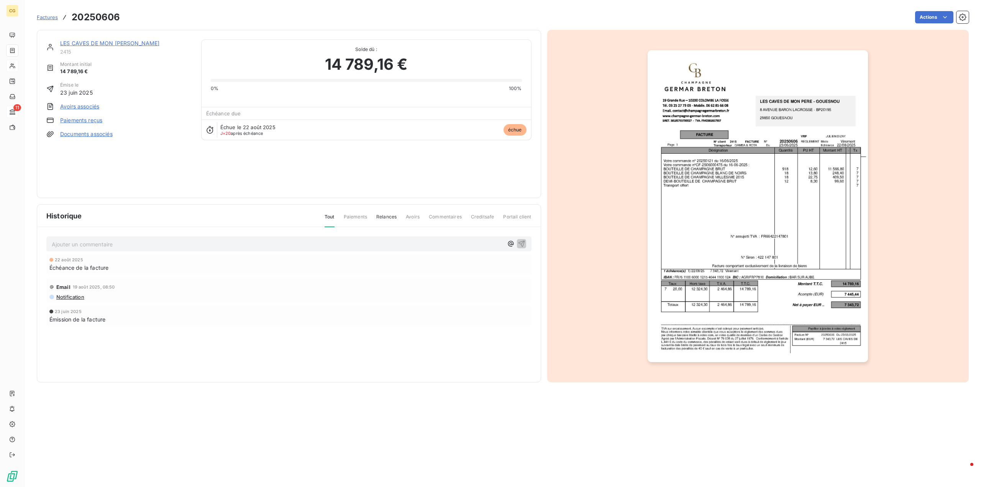
click at [96, 120] on link "Paiements reçus" at bounding box center [81, 120] width 42 height 8
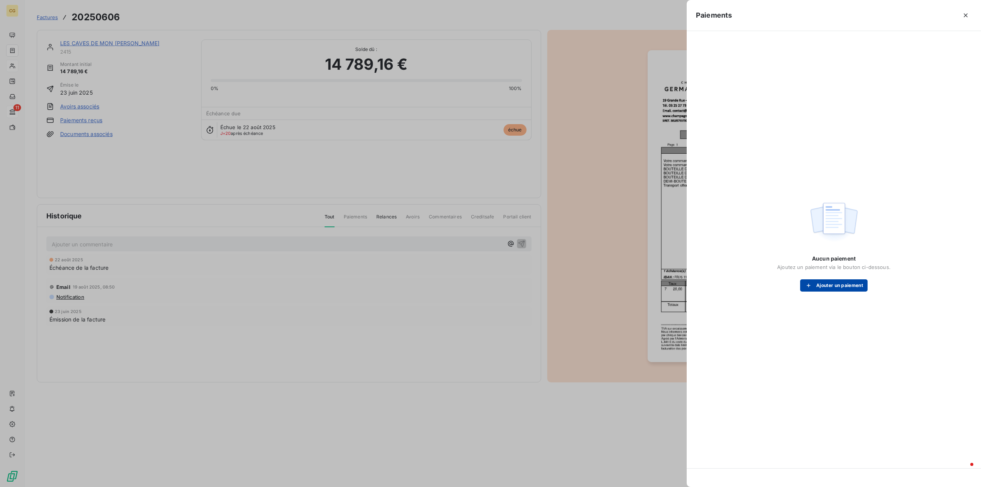
click at [843, 285] on button "Ajouter un paiement" at bounding box center [833, 285] width 67 height 12
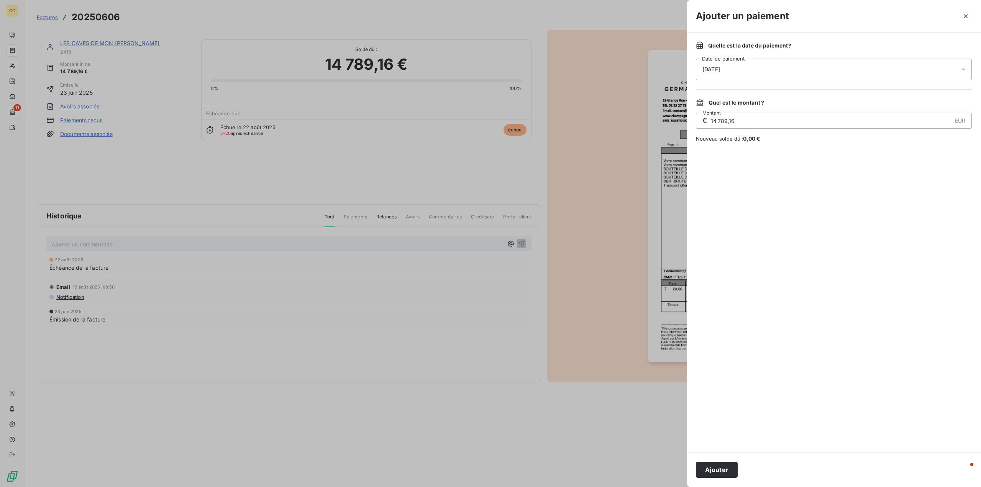
click at [813, 69] on div "11/09/2025" at bounding box center [834, 69] width 276 height 21
click at [796, 107] on button "Go to previous month" at bounding box center [794, 102] width 15 height 15
click at [780, 194] on button "29" at bounding box center [779, 194] width 15 height 15
click at [798, 287] on div at bounding box center [834, 297] width 276 height 291
click at [716, 470] on button "Ajouter" at bounding box center [717, 470] width 42 height 16
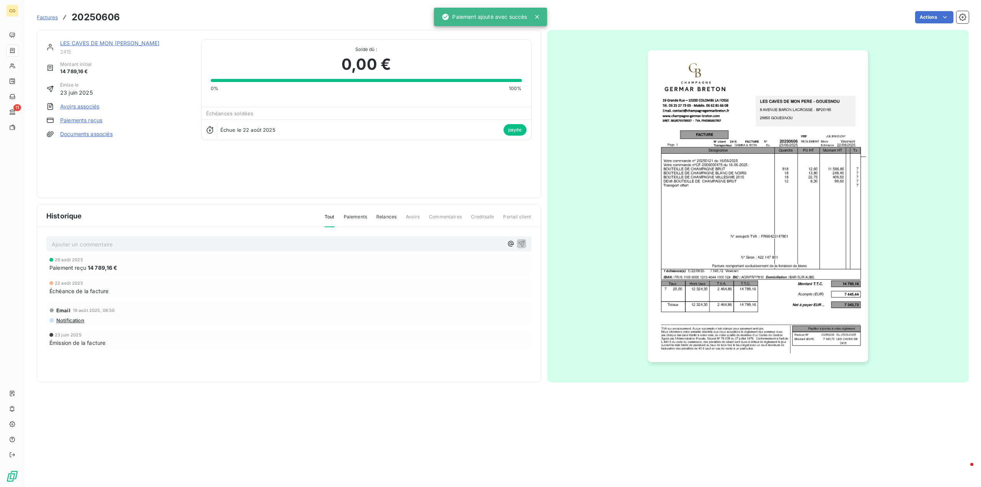
click at [113, 42] on link "LES CAVES DE MON PERE - GOUESNOU" at bounding box center [110, 43] width 100 height 7
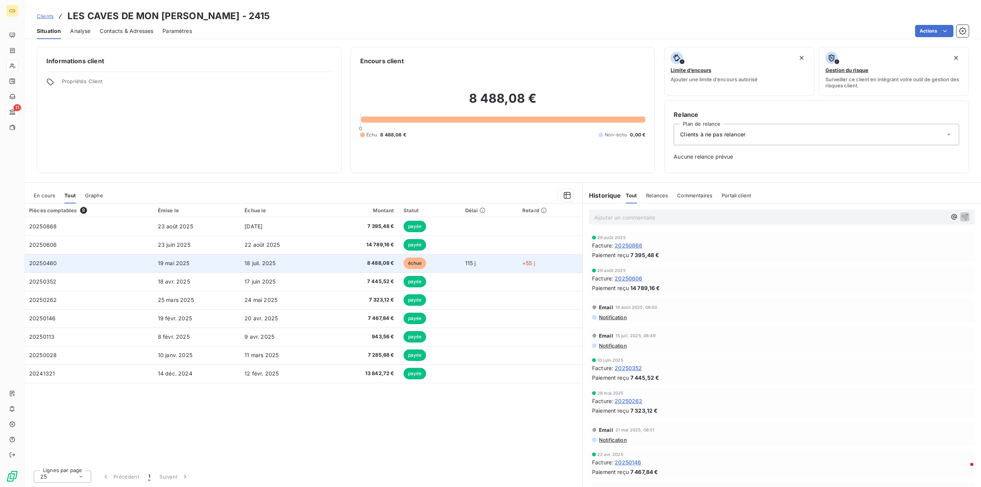
click at [380, 263] on span "8 488,08 €" at bounding box center [362, 263] width 64 height 8
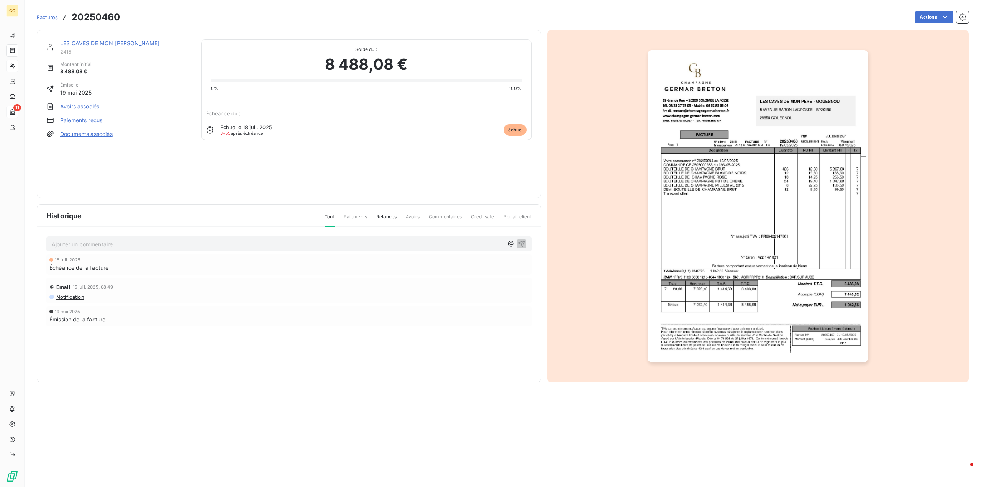
click at [92, 119] on link "Paiements reçus" at bounding box center [81, 120] width 42 height 8
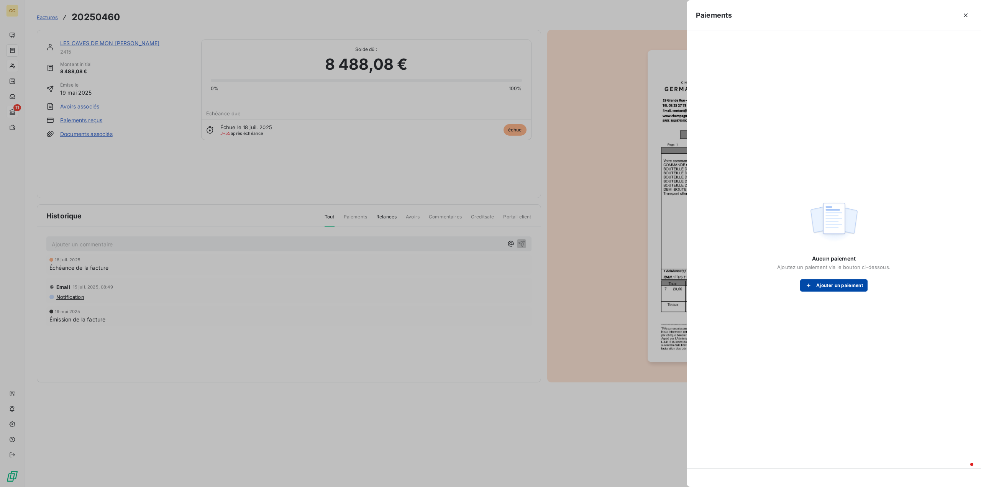
click at [835, 286] on button "Ajouter un paiement" at bounding box center [833, 285] width 67 height 12
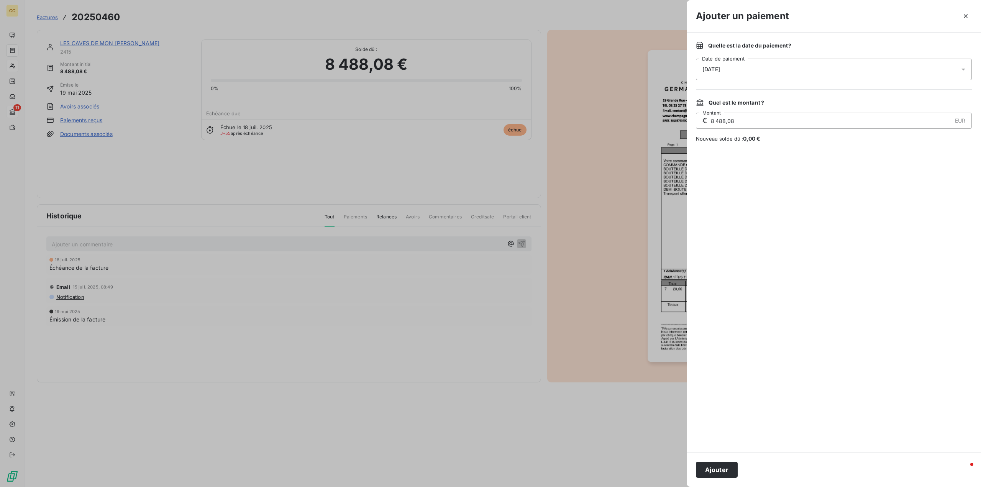
click at [772, 62] on div "11/09/2025" at bounding box center [834, 69] width 276 height 21
click at [791, 104] on button "Go to previous month" at bounding box center [794, 102] width 15 height 15
click at [750, 193] on button "30" at bounding box center [748, 194] width 15 height 15
click at [847, 264] on div at bounding box center [834, 297] width 276 height 291
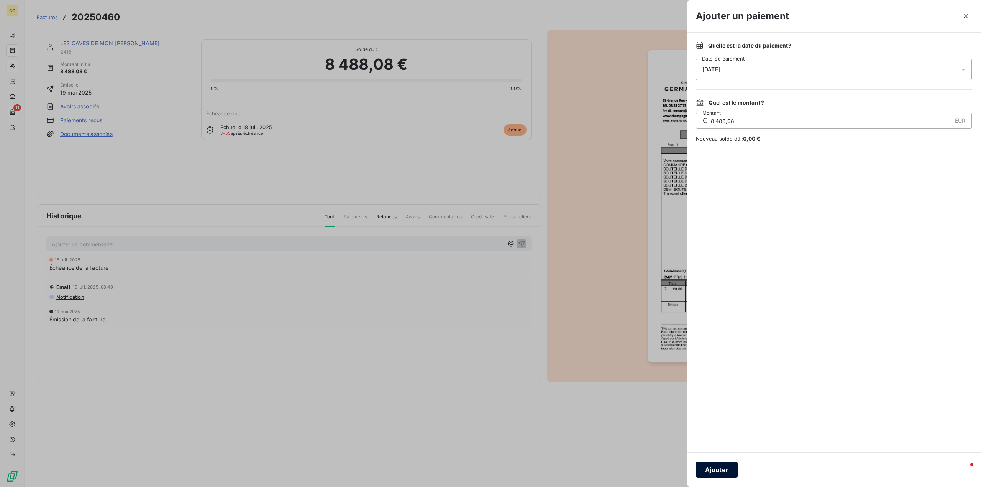
click at [715, 468] on button "Ajouter" at bounding box center [717, 470] width 42 height 16
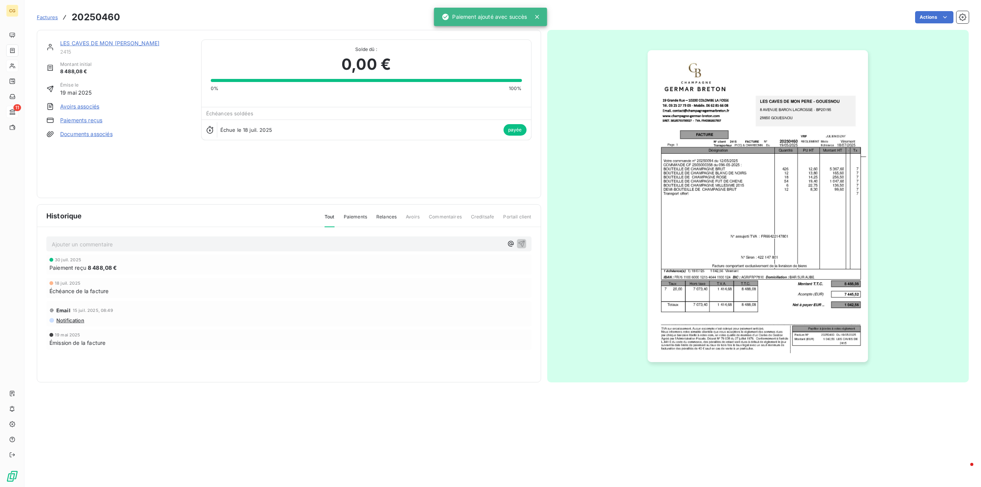
click at [115, 43] on link "LES CAVES DE MON PERE - GOUESNOU" at bounding box center [110, 43] width 100 height 7
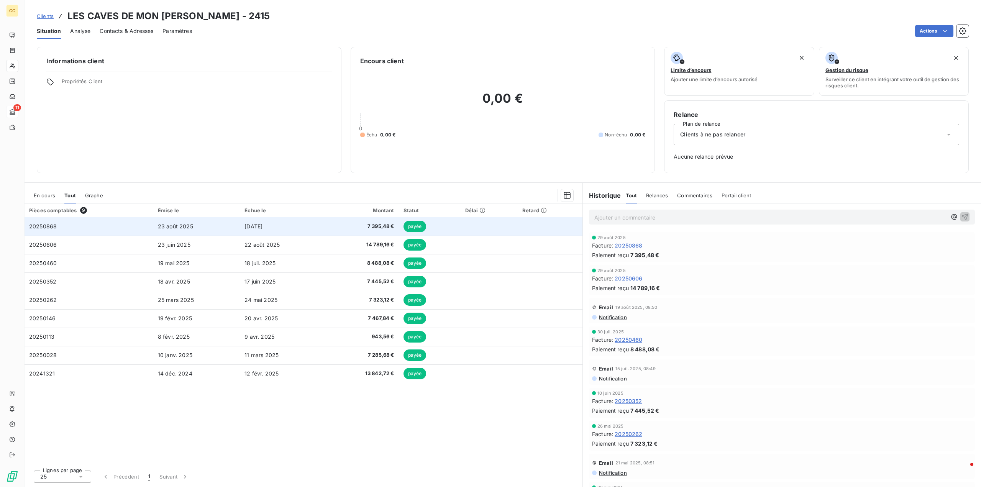
click at [375, 227] on span "7 395,48 €" at bounding box center [362, 227] width 64 height 8
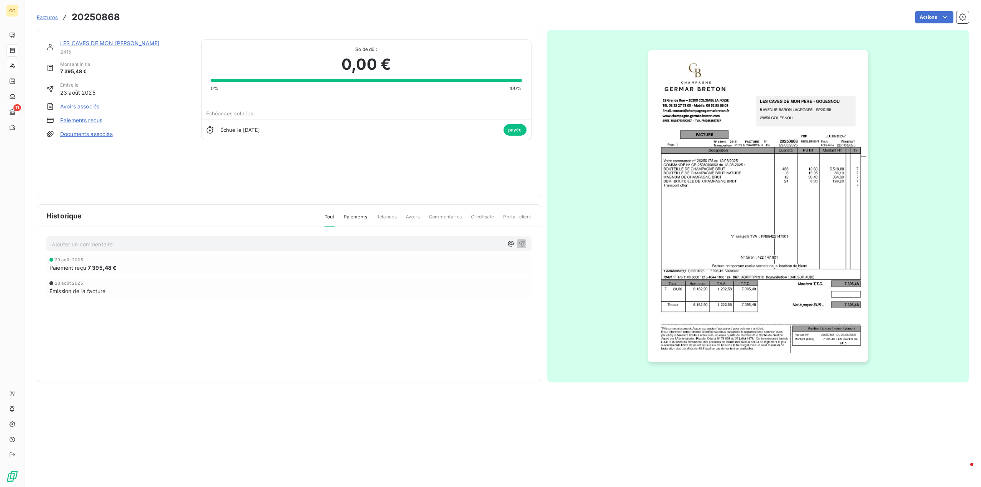
click at [78, 123] on link "Paiements reçus" at bounding box center [81, 120] width 42 height 8
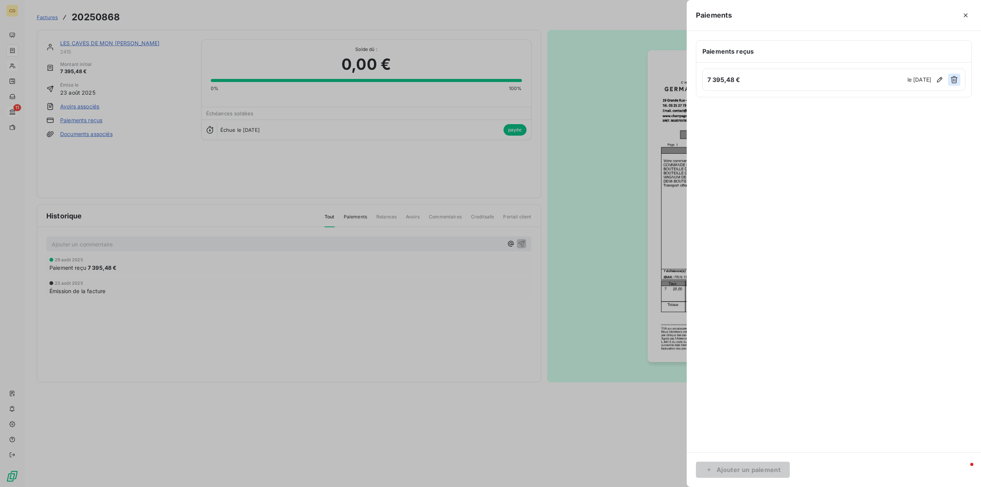
click at [955, 80] on icon "button" at bounding box center [954, 80] width 8 height 8
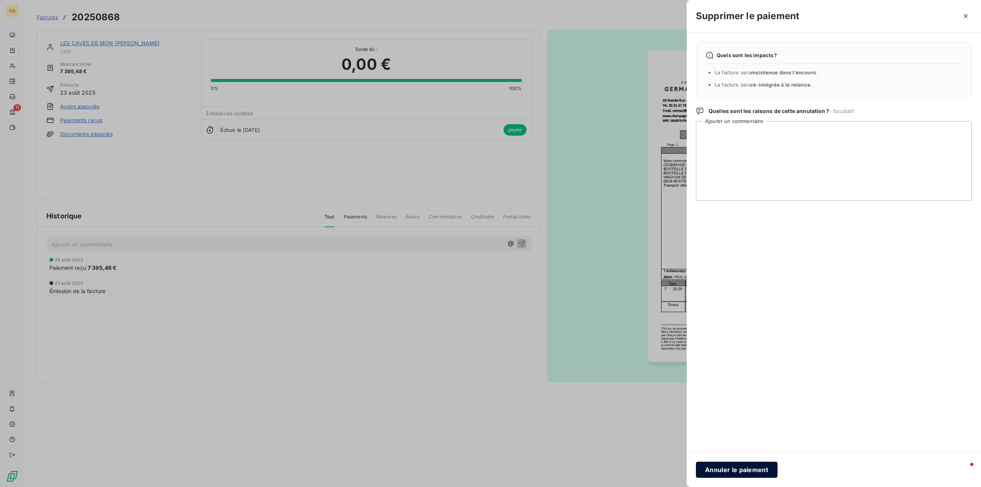
click at [734, 470] on button "Annuler le paiement" at bounding box center [737, 470] width 82 height 16
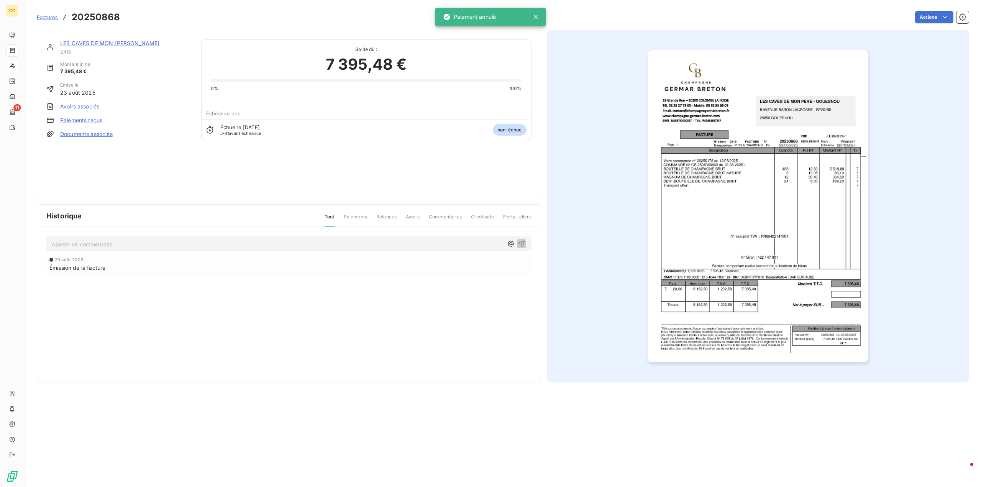
click at [119, 44] on link "LES CAVES DE MON PERE - GOUESNOU" at bounding box center [110, 43] width 100 height 7
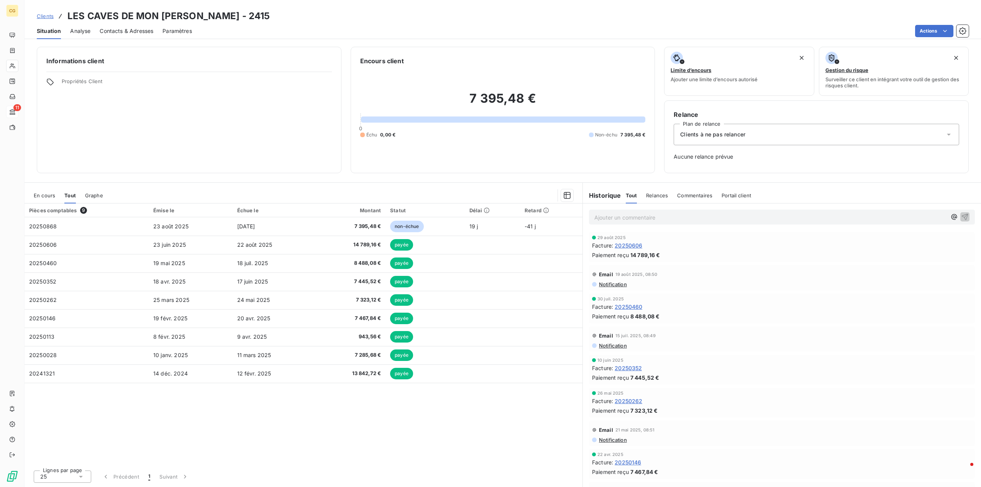
click at [43, 193] on span "En cours" at bounding box center [44, 195] width 21 height 6
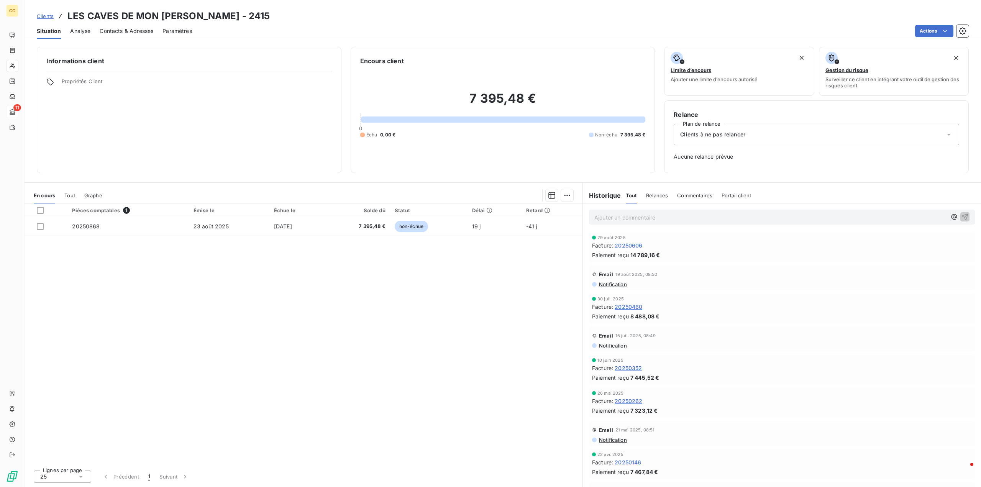
click at [67, 196] on span "Tout" at bounding box center [69, 195] width 11 height 6
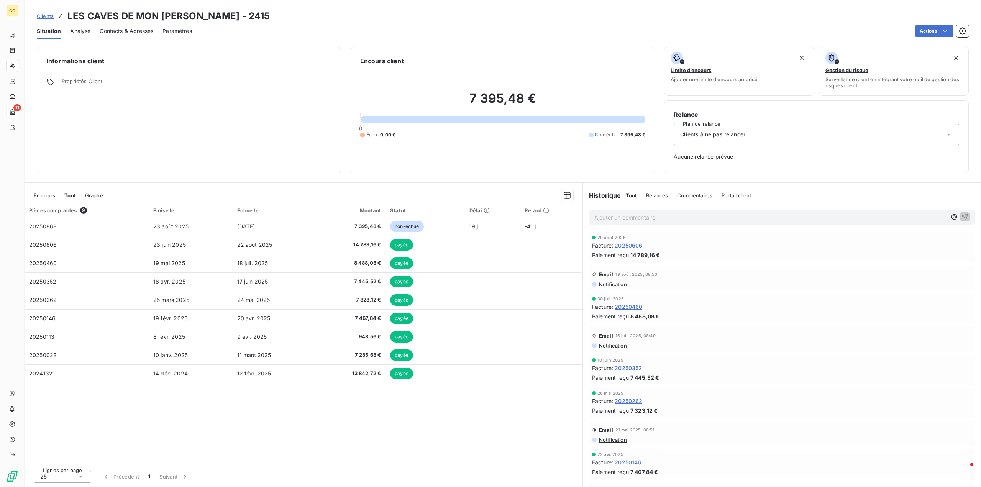
click at [43, 193] on span "En cours" at bounding box center [44, 195] width 21 height 6
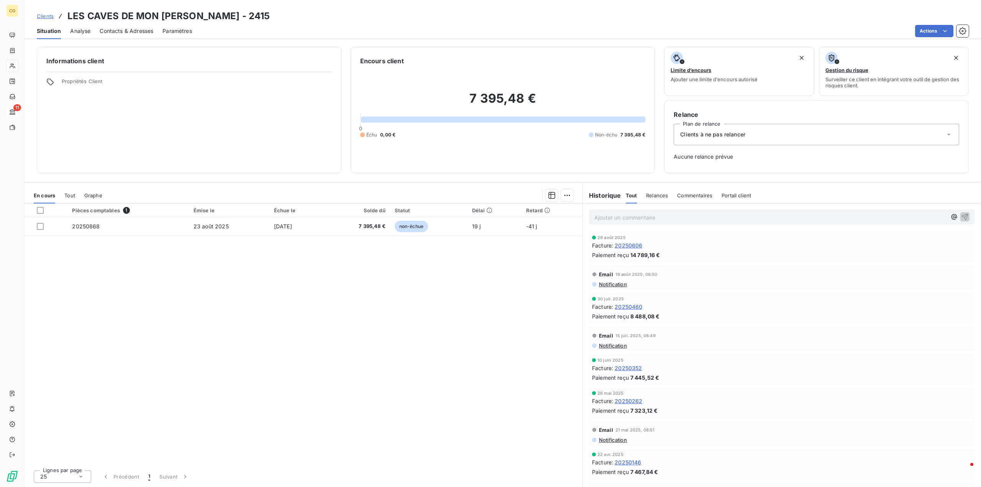
click at [731, 133] on span "Clients à ne pas relancer" at bounding box center [712, 135] width 65 height 8
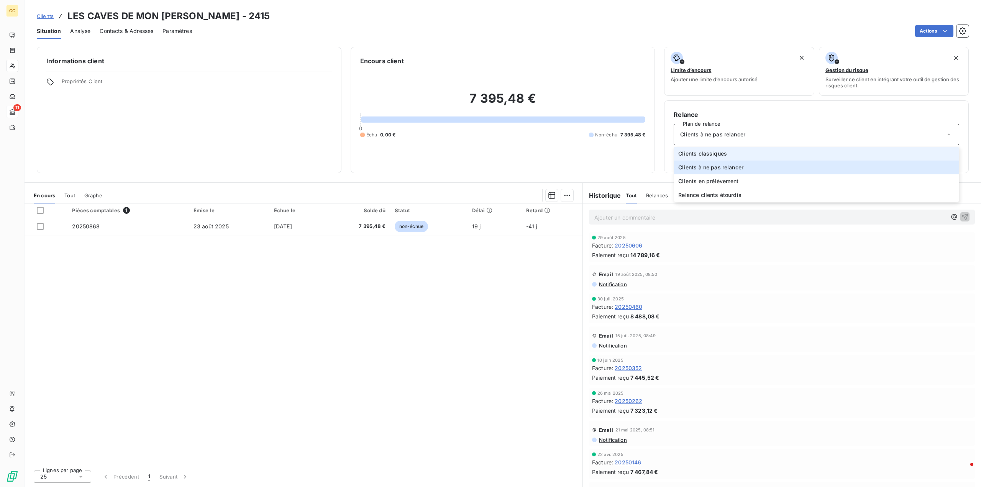
click at [716, 151] on span "Clients classiques" at bounding box center [702, 154] width 49 height 8
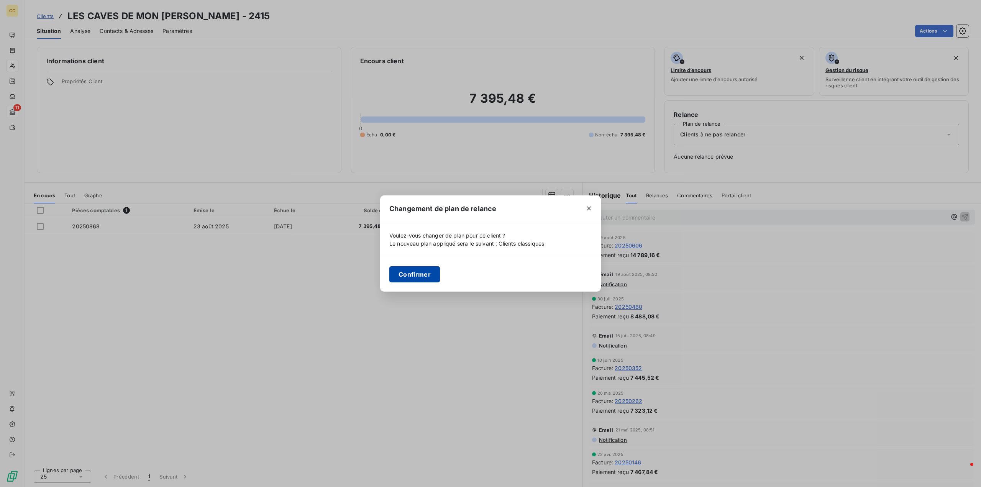
click at [411, 272] on button "Confirmer" at bounding box center [414, 274] width 51 height 16
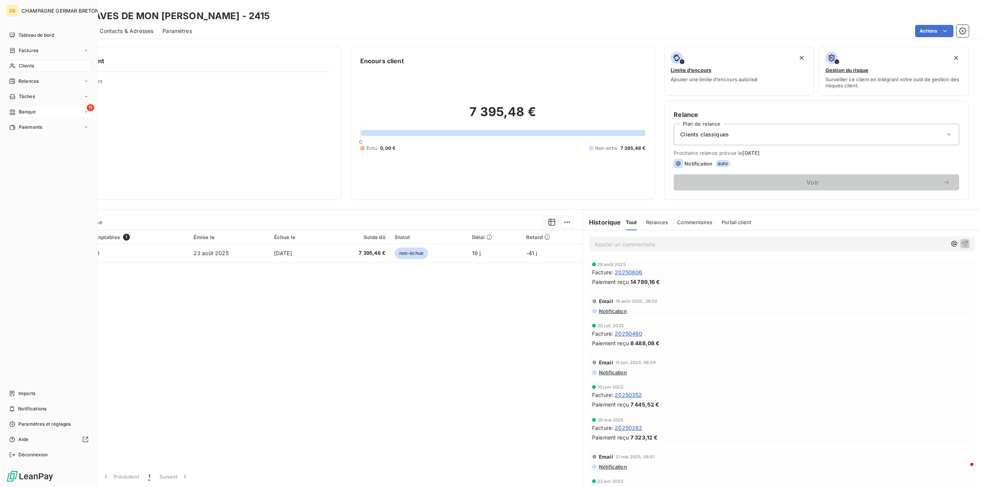
click at [25, 111] on span "Banque" at bounding box center [27, 111] width 17 height 7
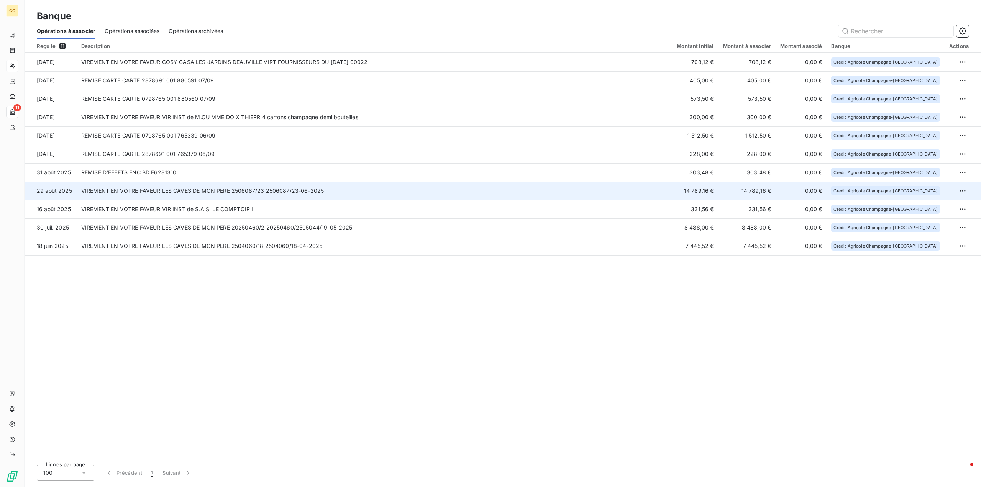
click at [195, 190] on td "VIREMENT EN VOTRE FAVEUR LES CAVES DE MON PERE 2506087/23 2506087/23-06-2025" at bounding box center [374, 191] width 595 height 18
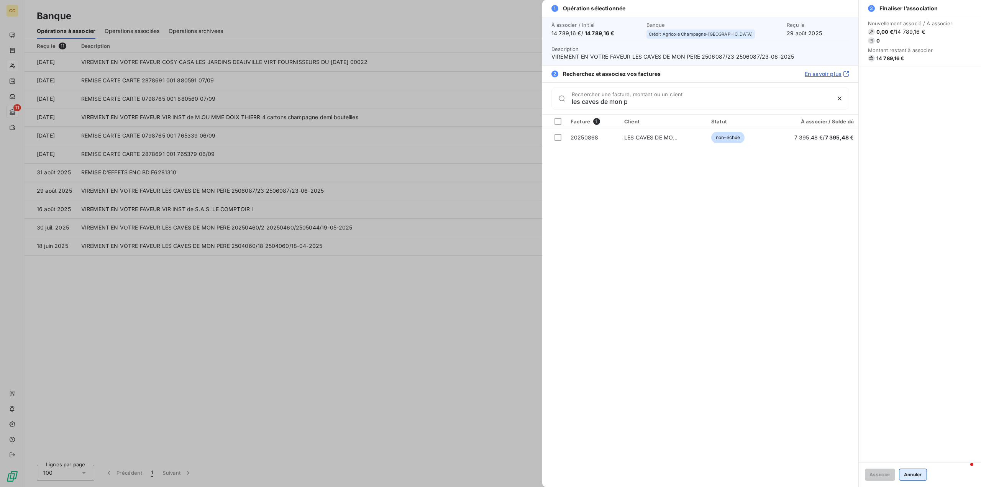
type input "les caves de mon p"
click at [907, 474] on button "Annuler" at bounding box center [913, 475] width 28 height 12
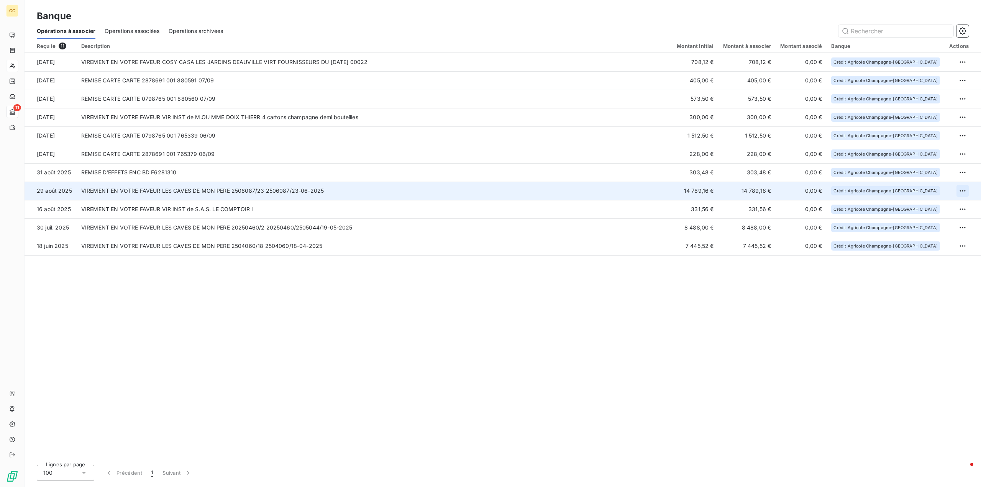
click at [964, 191] on html "CG 11 Banque Opérations à associer Opérations associées Opérations archivées Re…" at bounding box center [490, 243] width 981 height 487
click at [939, 207] on div "Archiver l’opération" at bounding box center [935, 208] width 59 height 12
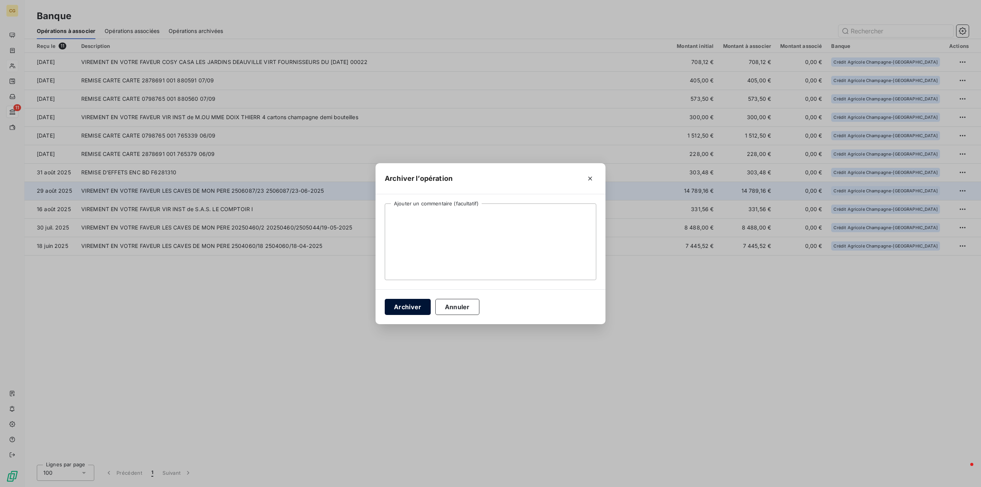
click at [402, 306] on button "Archiver" at bounding box center [408, 307] width 46 height 16
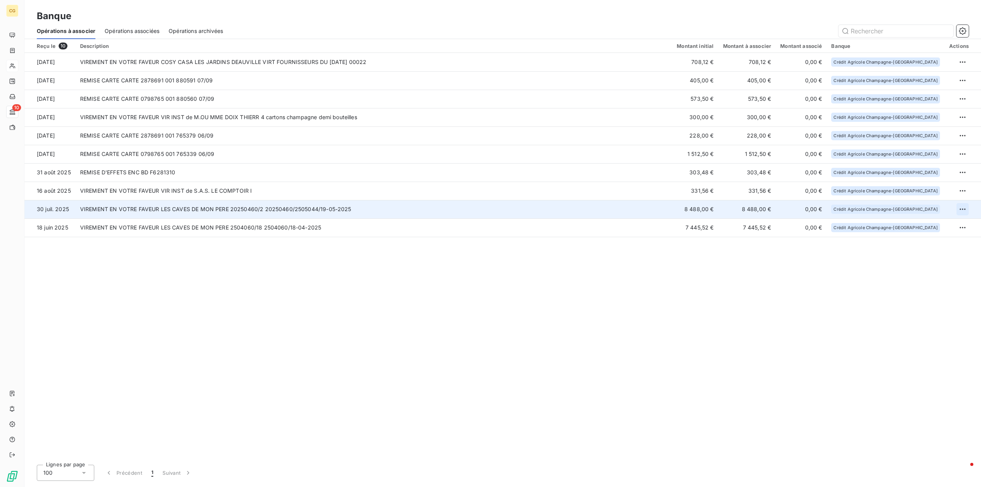
click at [964, 208] on html "CG 10 Banque Opérations à associer Opérations associées Opérations archivées Re…" at bounding box center [490, 243] width 981 height 487
click at [929, 224] on div "Archiver l’opération" at bounding box center [935, 226] width 59 height 12
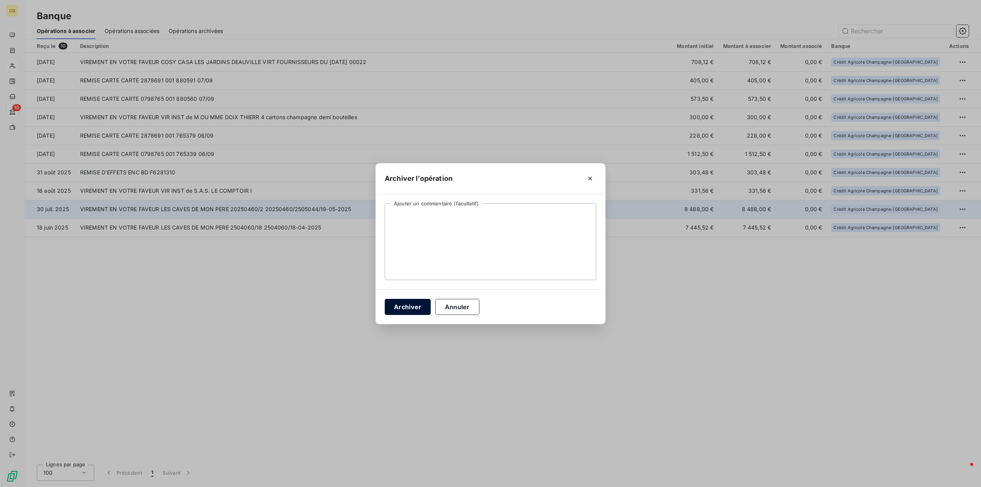
click at [404, 301] on button "Archiver" at bounding box center [408, 307] width 46 height 16
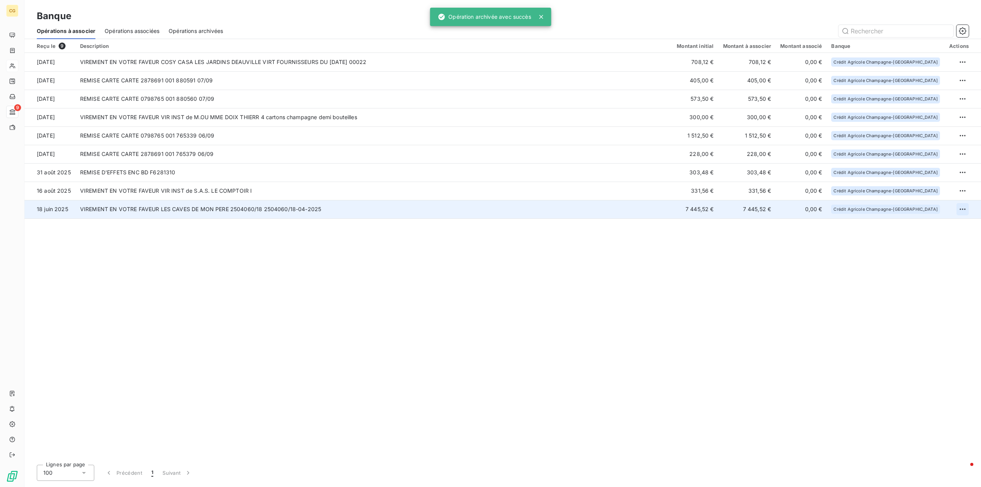
click at [966, 207] on html "CG 9 Banque Opérations à associer Opérations associées Opérations archivées Reç…" at bounding box center [490, 243] width 981 height 487
click at [924, 226] on div "Archiver l’opération" at bounding box center [935, 226] width 59 height 12
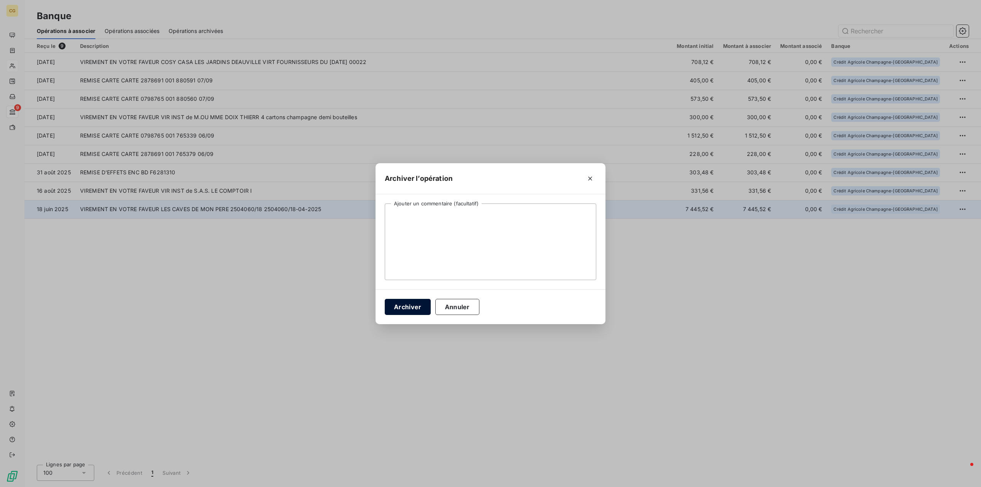
click at [407, 309] on button "Archiver" at bounding box center [408, 307] width 46 height 16
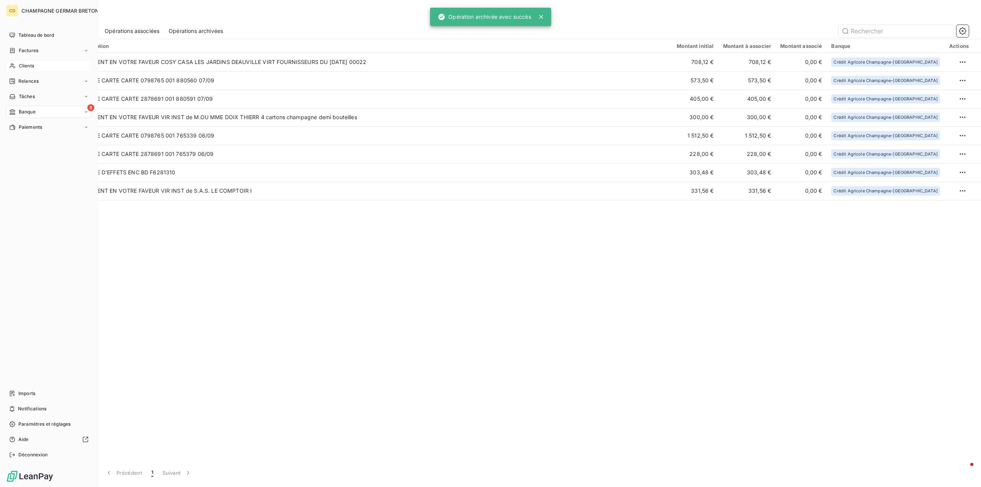
click at [31, 65] on span "Clients" at bounding box center [26, 65] width 15 height 7
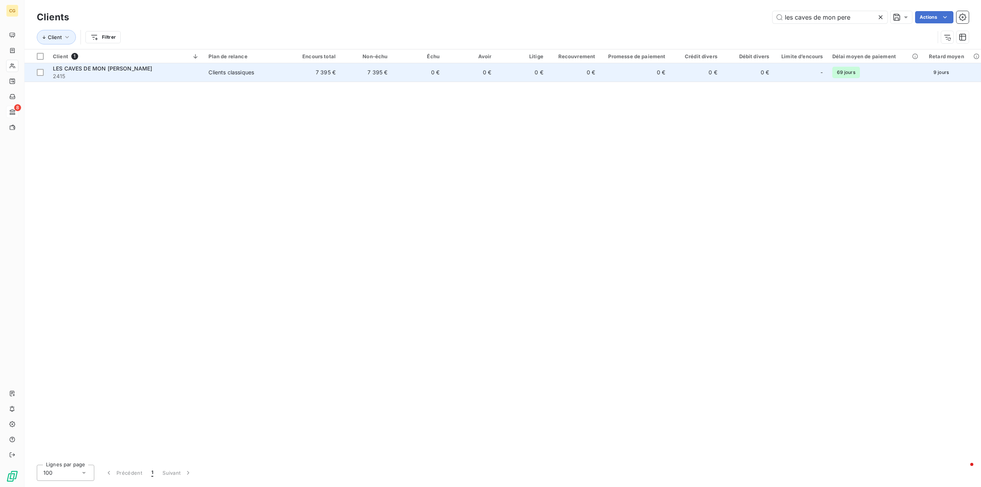
click at [131, 71] on span "LES CAVES DE MON PERE - GOUESNOU" at bounding box center [103, 68] width 100 height 7
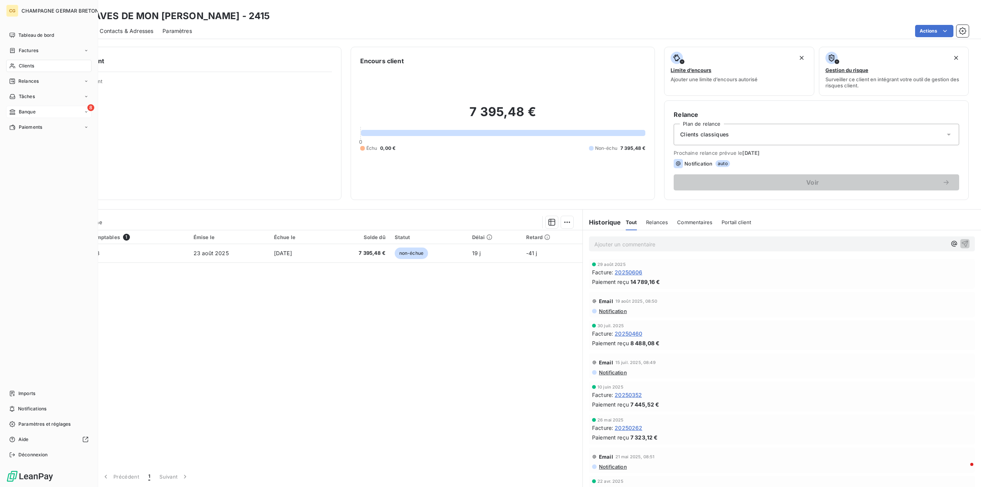
click at [11, 111] on icon at bounding box center [12, 112] width 7 height 6
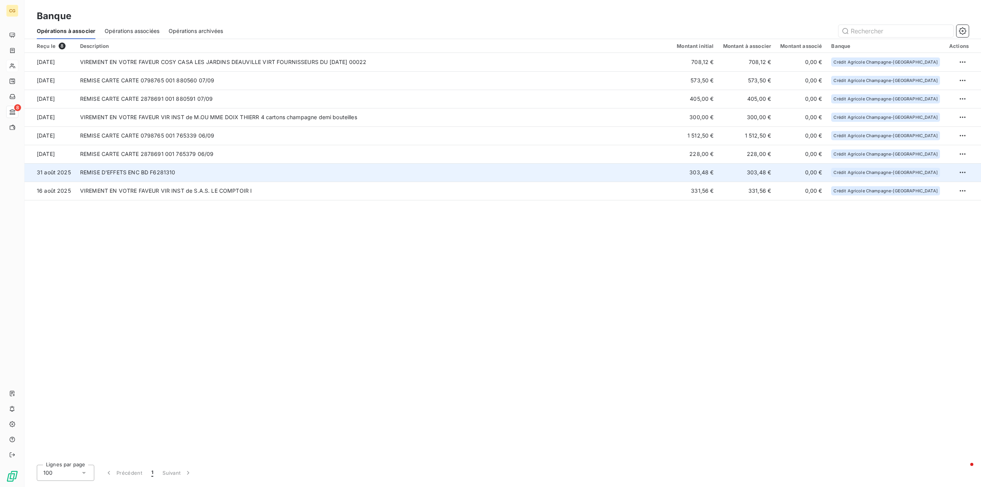
click at [672, 173] on td "REMISE D'EFFETS ENC BD F6281310" at bounding box center [373, 172] width 597 height 18
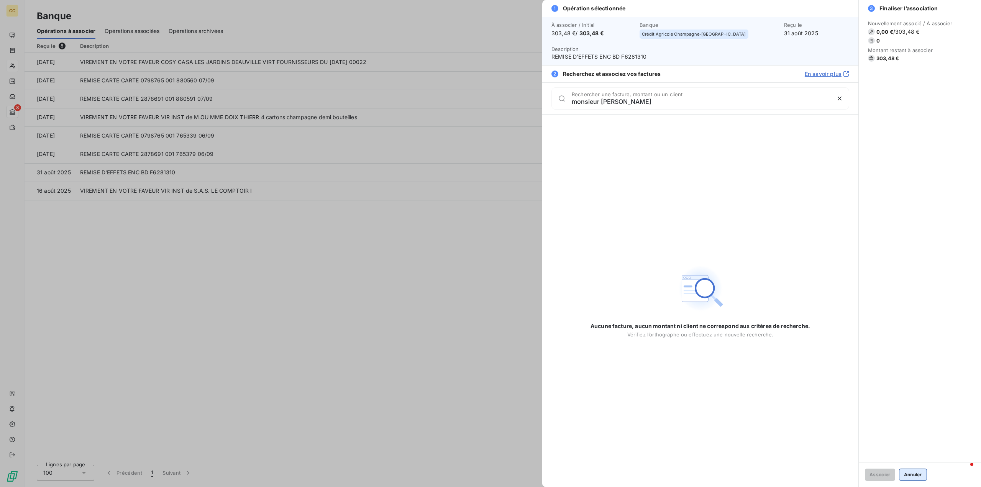
type input "monsieur louis"
click at [915, 473] on button "Annuler" at bounding box center [913, 475] width 28 height 12
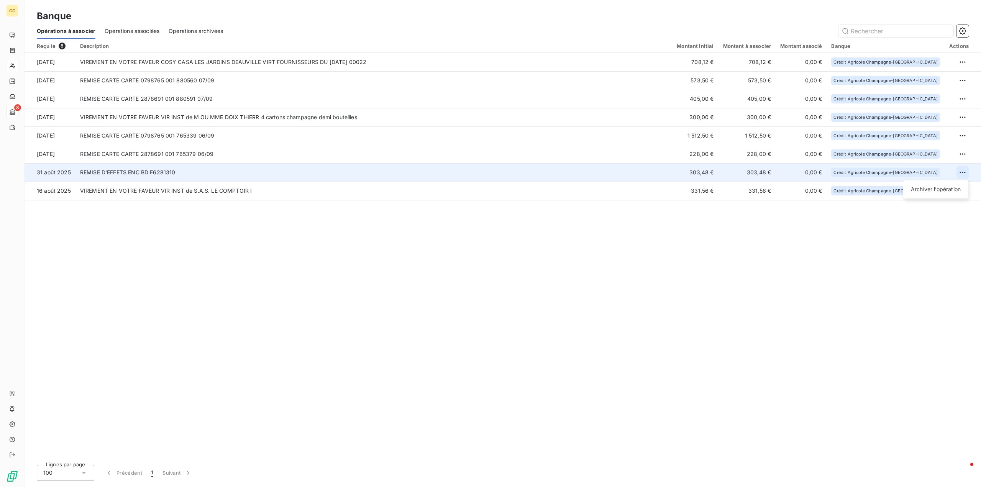
click at [966, 173] on html "CG 8 Banque Opérations à associer Opérations associées Opérations archivées Reç…" at bounding box center [490, 243] width 981 height 487
click at [942, 190] on div "Archiver l’opération" at bounding box center [935, 189] width 59 height 12
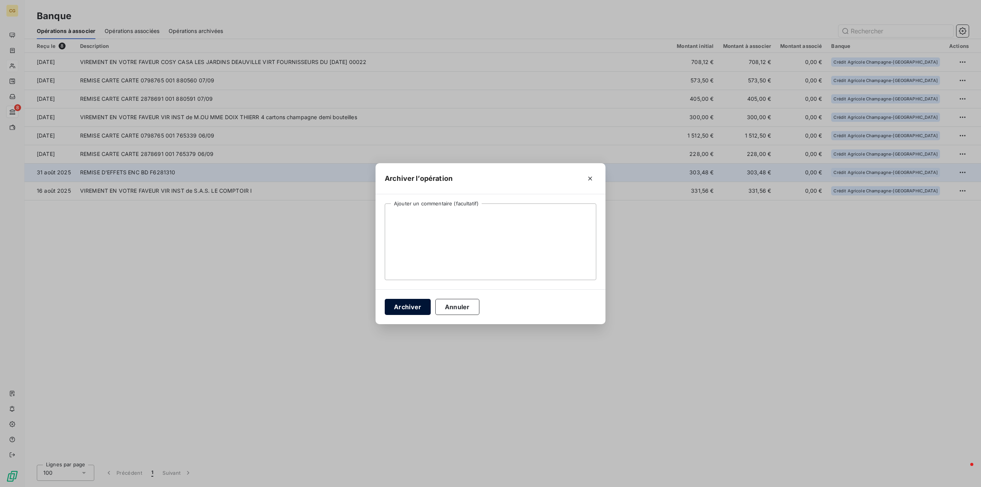
click at [411, 303] on button "Archiver" at bounding box center [408, 307] width 46 height 16
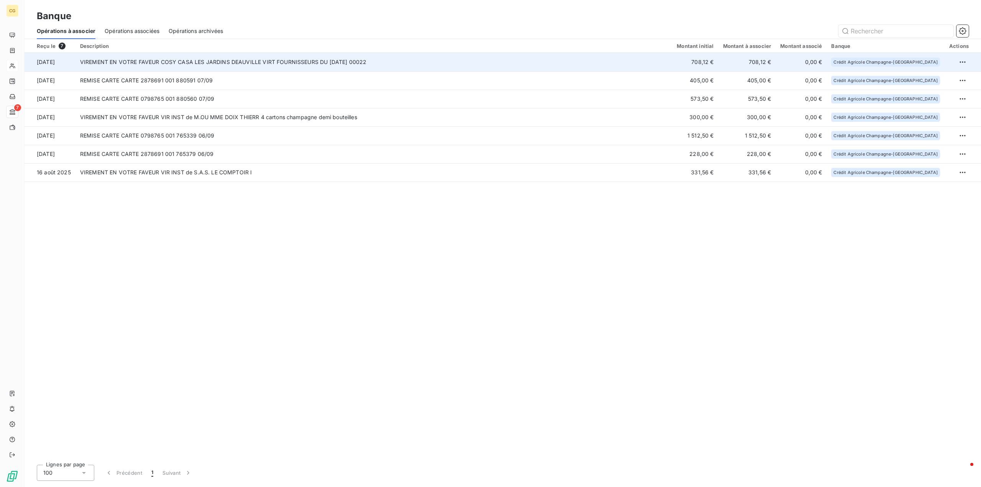
click at [776, 62] on td "708,12 €" at bounding box center [746, 62] width 57 height 18
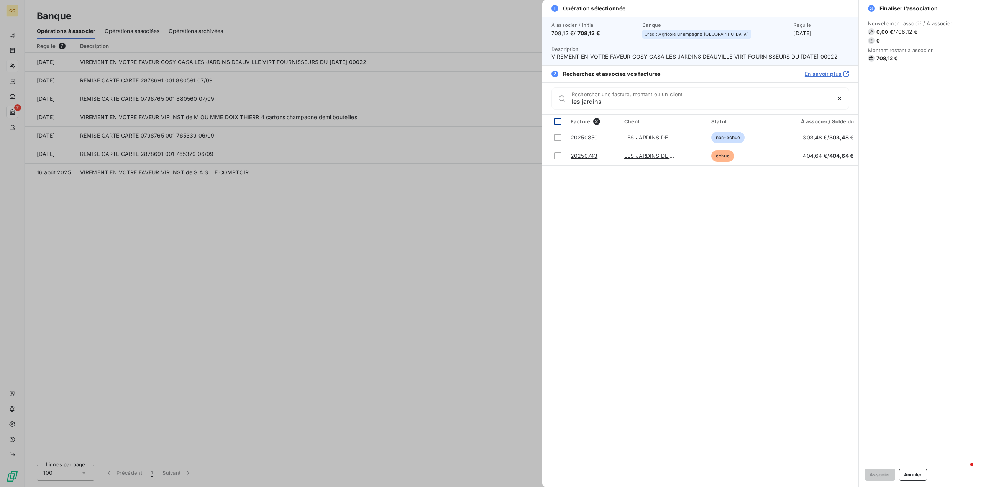
type input "les jardins"
click at [560, 121] on div at bounding box center [557, 121] width 7 height 7
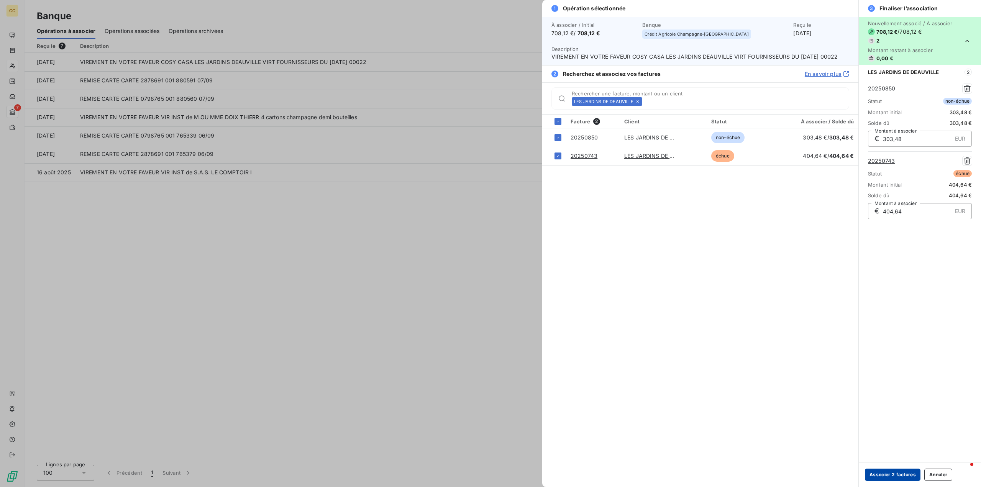
click at [900, 472] on button "Associer 2 factures" at bounding box center [893, 475] width 56 height 12
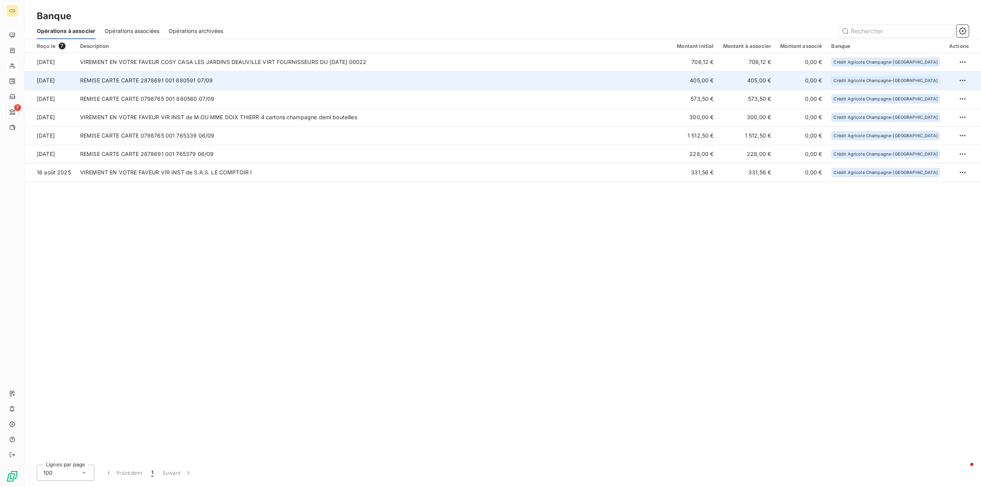
click at [408, 80] on td "REMISE CARTE CARTE 2878691 001 880591 07/09" at bounding box center [373, 80] width 597 height 18
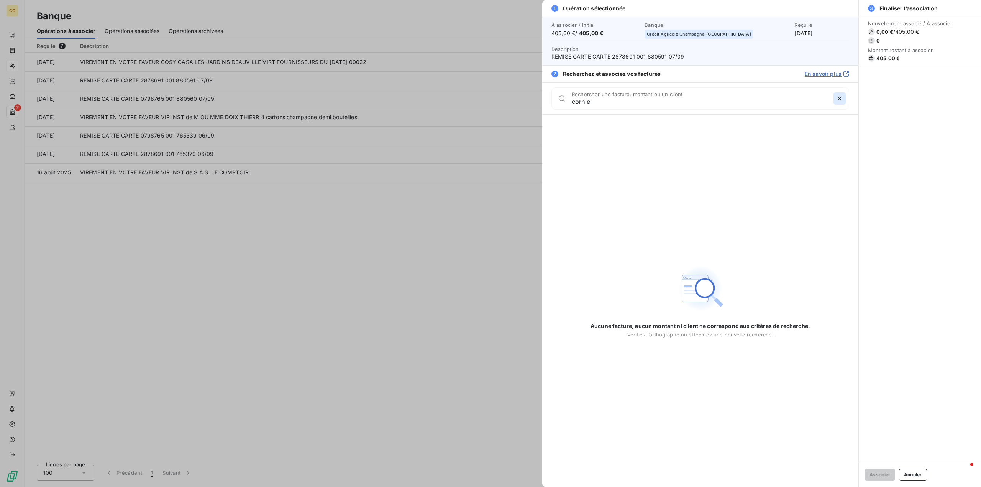
type input "corniel"
click at [840, 101] on icon "button" at bounding box center [840, 99] width 8 height 8
click at [916, 475] on button "Annuler" at bounding box center [913, 475] width 28 height 12
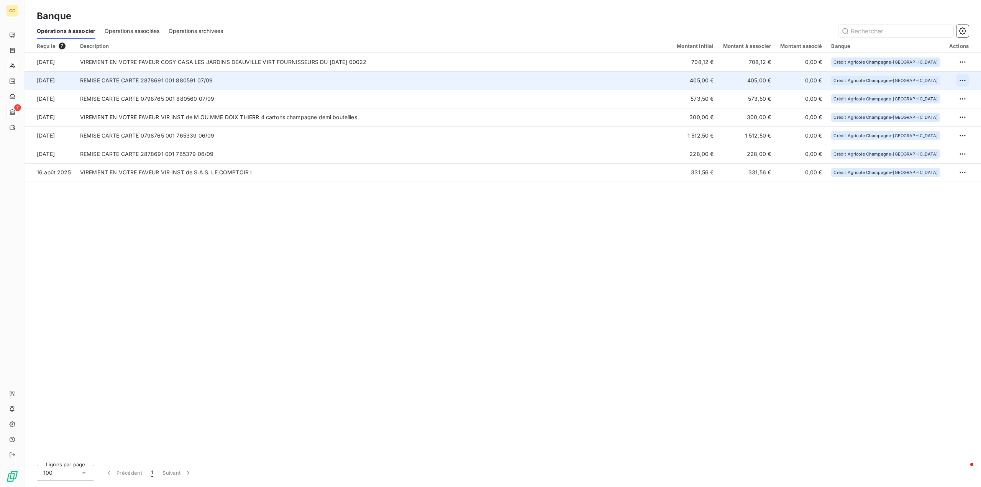
click at [963, 79] on html "CG 7 Banque Opérations à associer Opérations associées Opérations archivées Reç…" at bounding box center [490, 243] width 981 height 487
click at [925, 97] on div "Archiver l’opération" at bounding box center [935, 97] width 59 height 12
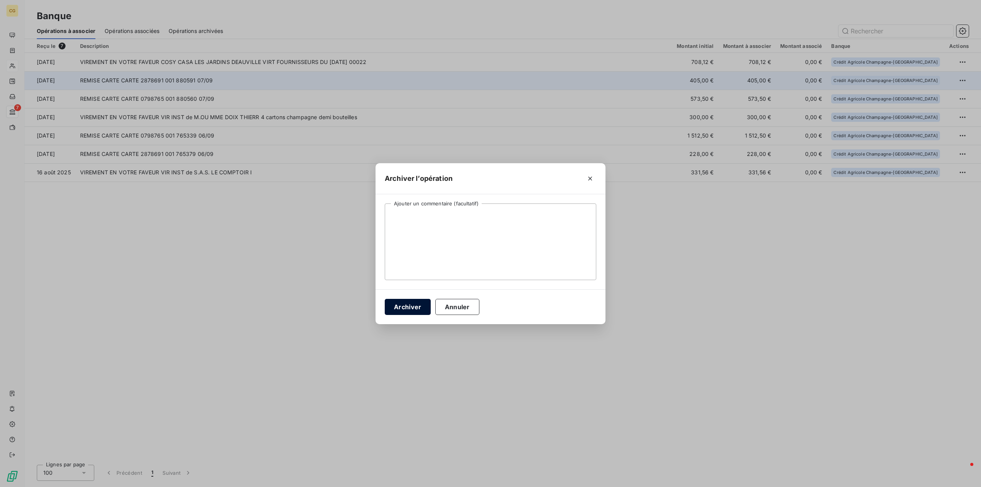
click at [401, 306] on button "Archiver" at bounding box center [408, 307] width 46 height 16
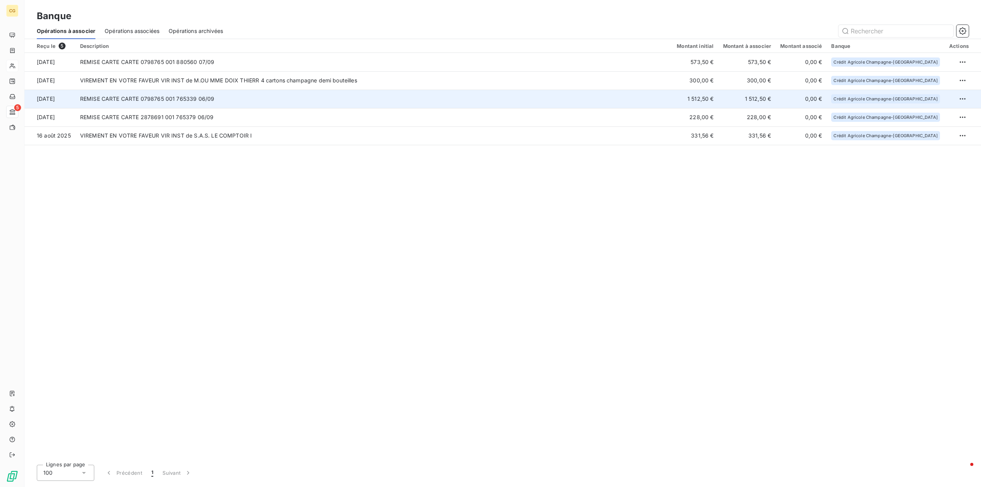
click at [374, 98] on td "REMISE CARTE CARTE 0798765 001 765339 06/09" at bounding box center [373, 99] width 597 height 18
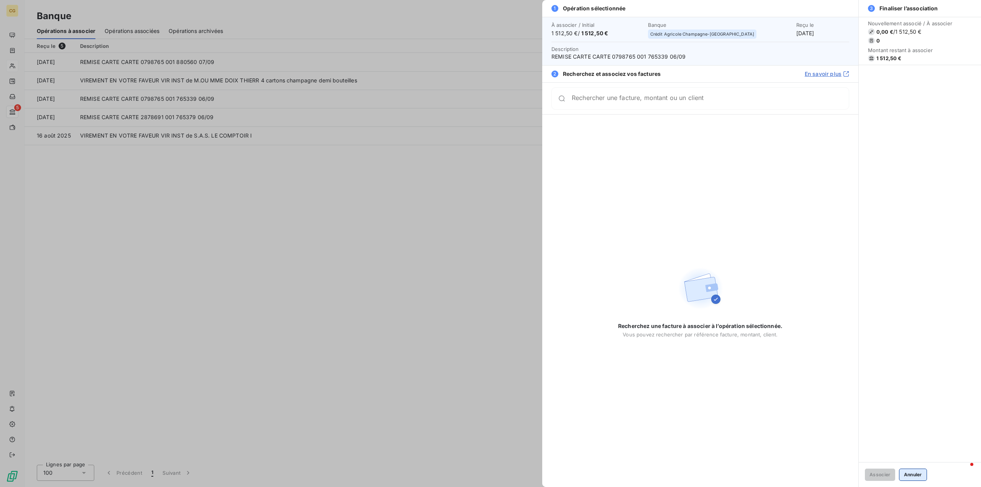
click at [911, 475] on button "Annuler" at bounding box center [913, 475] width 28 height 12
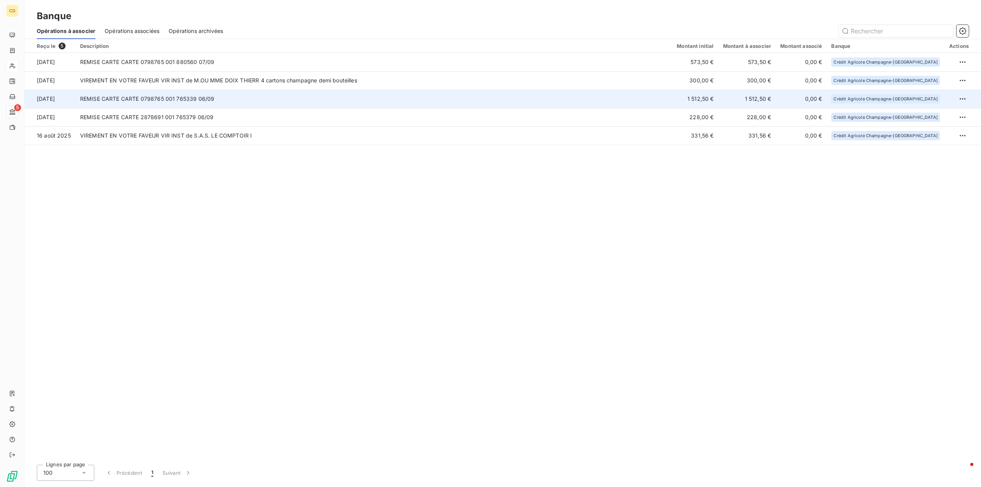
click at [776, 101] on td "1 512,50 €" at bounding box center [746, 99] width 57 height 18
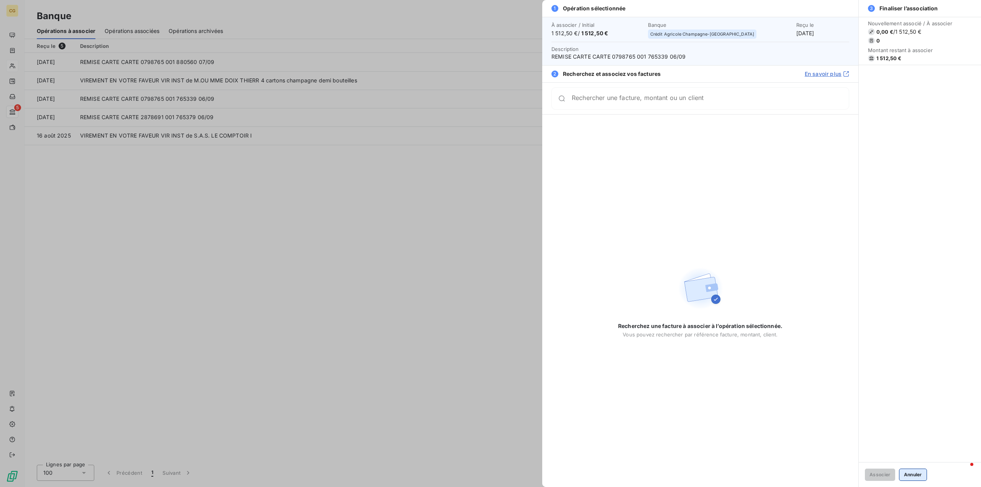
click at [916, 473] on button "Annuler" at bounding box center [913, 475] width 28 height 12
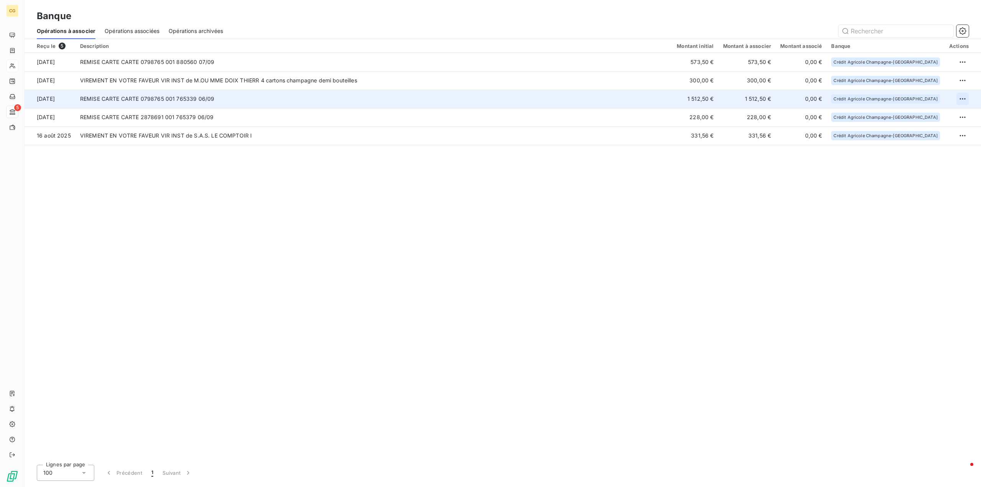
click at [965, 98] on html "CG 5 Banque Opérations à associer Opérations associées Opérations archivées Reç…" at bounding box center [490, 243] width 981 height 487
click at [927, 116] on div "Archiver l’opération" at bounding box center [935, 116] width 59 height 12
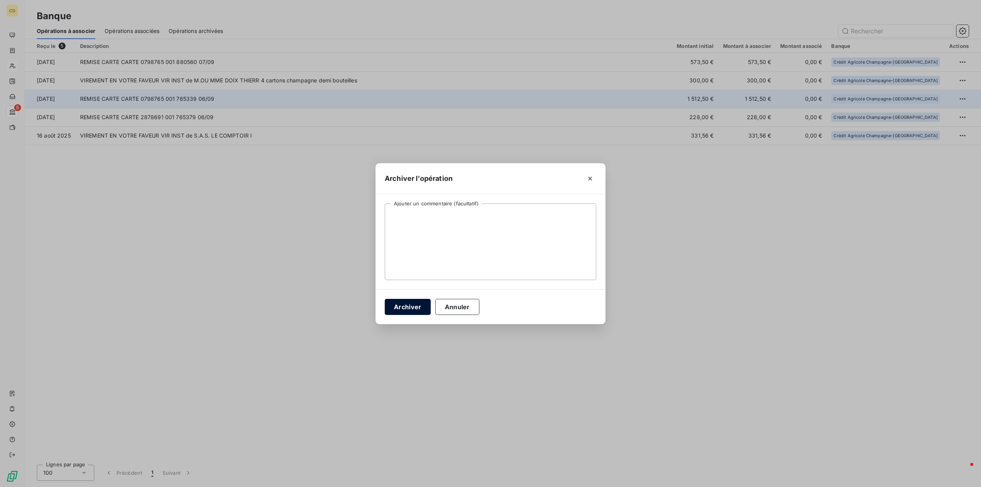
click at [405, 311] on button "Archiver" at bounding box center [408, 307] width 46 height 16
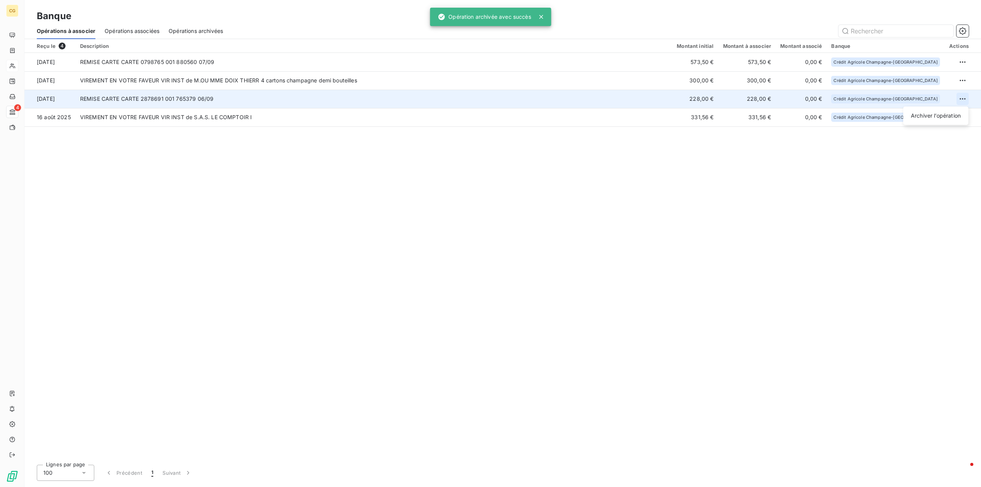
click at [962, 97] on html "CG 4 Banque Opérations à associer Opérations associées Opérations archivées Reç…" at bounding box center [490, 243] width 981 height 487
click at [926, 117] on div "Archiver l’opération" at bounding box center [935, 116] width 59 height 12
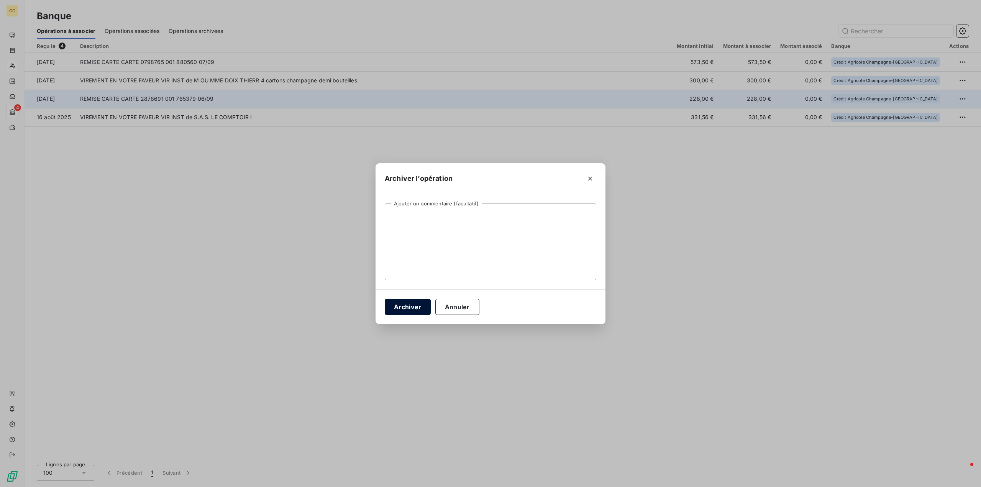
click at [401, 308] on button "Archiver" at bounding box center [408, 307] width 46 height 16
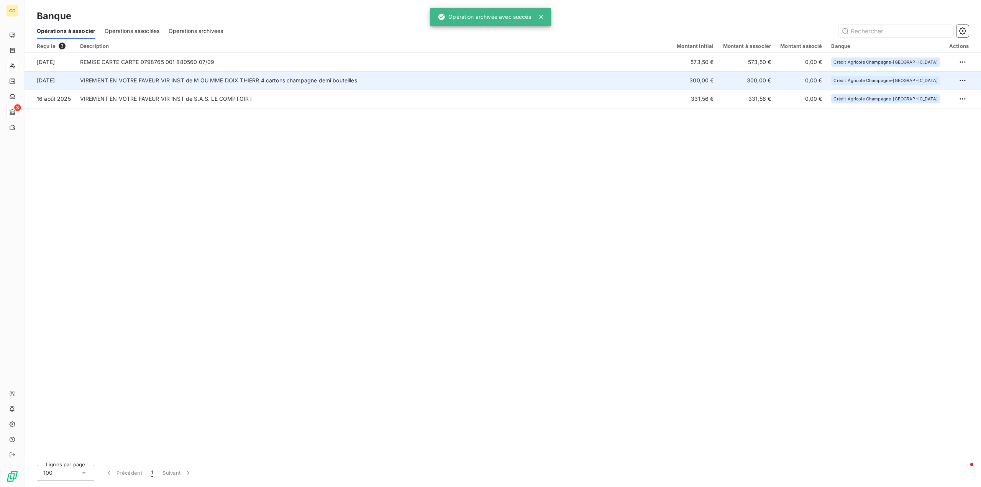
click at [278, 80] on td "VIREMENT EN VOTRE FAVEUR VIR INST de M.OU MME DOIX THIERR 4 cartons champagne d…" at bounding box center [373, 80] width 597 height 18
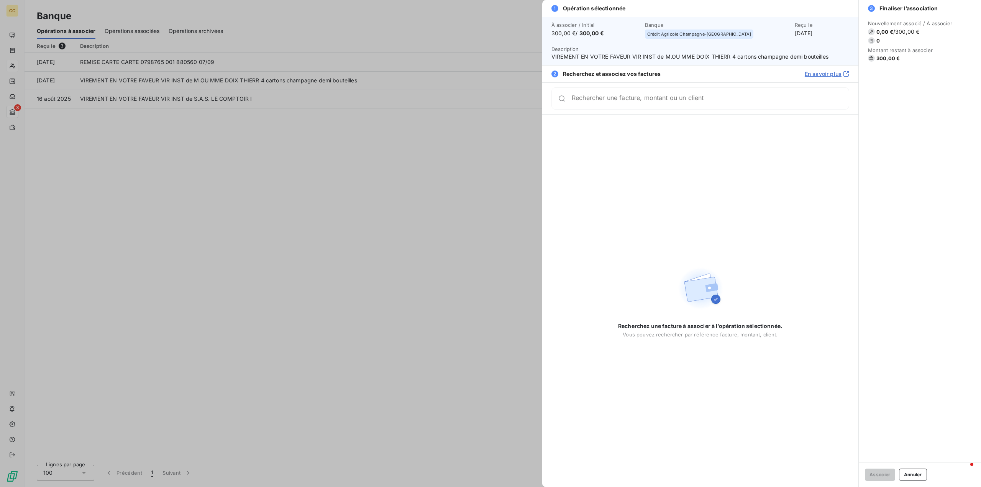
click at [916, 466] on div "Associer Annuler" at bounding box center [920, 474] width 122 height 25
click at [917, 472] on button "Annuler" at bounding box center [913, 475] width 28 height 12
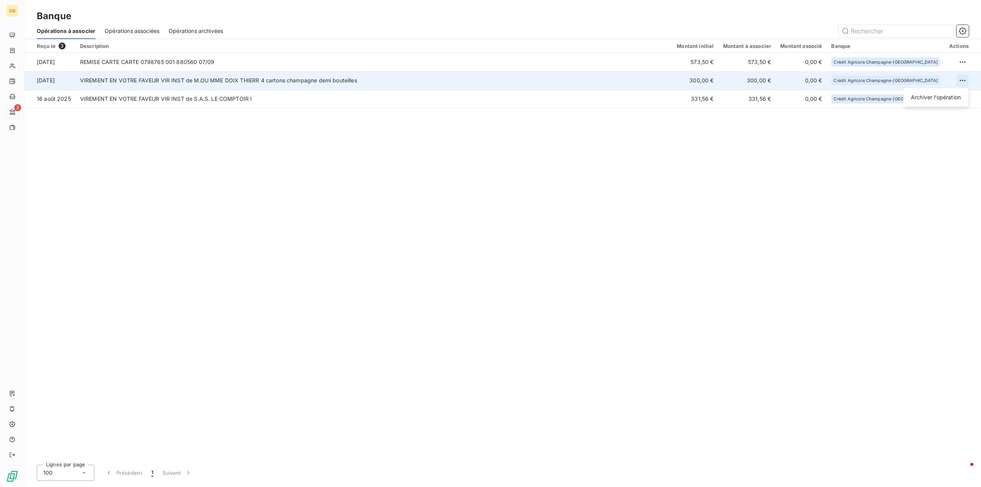
click at [962, 76] on html "CG 3 Banque Opérations à associer Opérations associées Opérations archivées Reç…" at bounding box center [490, 243] width 981 height 487
click at [940, 95] on div "Archiver l’opération" at bounding box center [935, 97] width 59 height 12
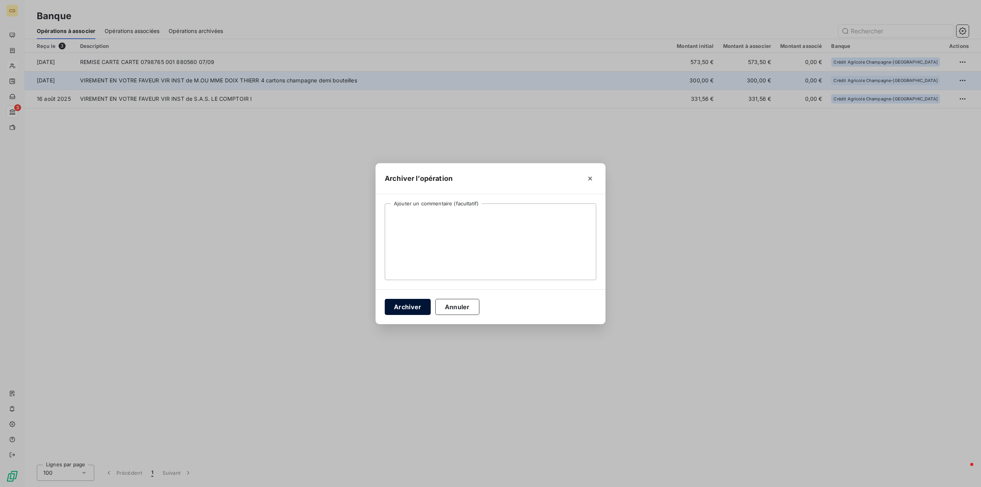
click at [402, 305] on button "Archiver" at bounding box center [408, 307] width 46 height 16
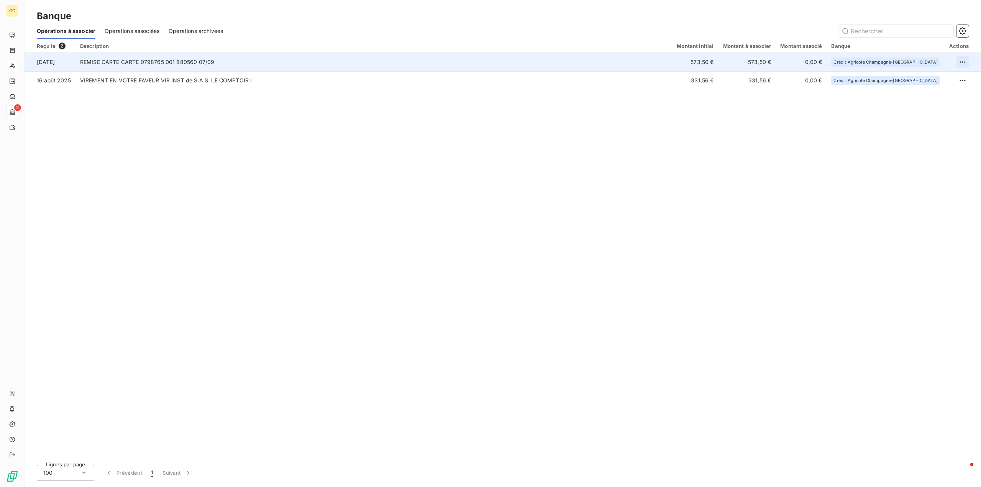
click at [960, 62] on html "CG 2 Banque Opérations à associer Opérations associées Opérations archivées Reç…" at bounding box center [490, 243] width 981 height 487
click at [921, 80] on div "Archiver l’opération" at bounding box center [935, 79] width 59 height 12
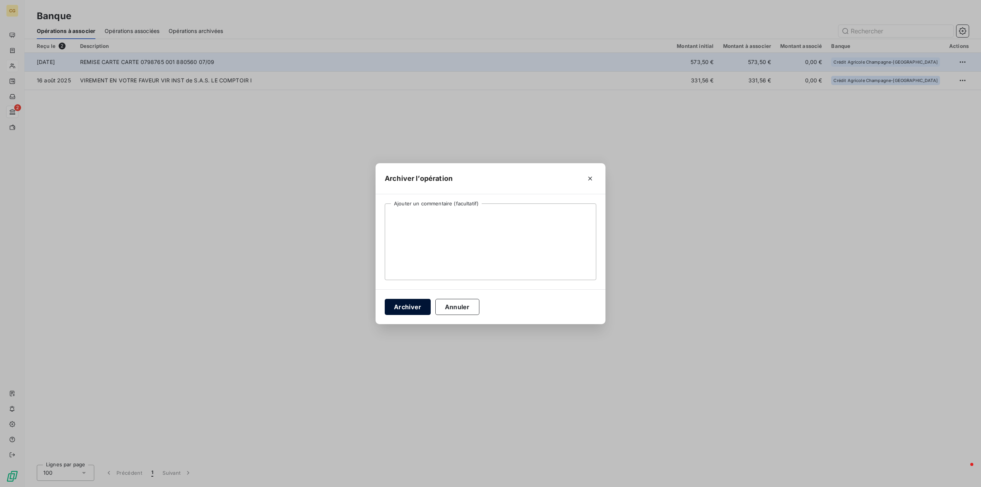
click at [410, 306] on button "Archiver" at bounding box center [408, 307] width 46 height 16
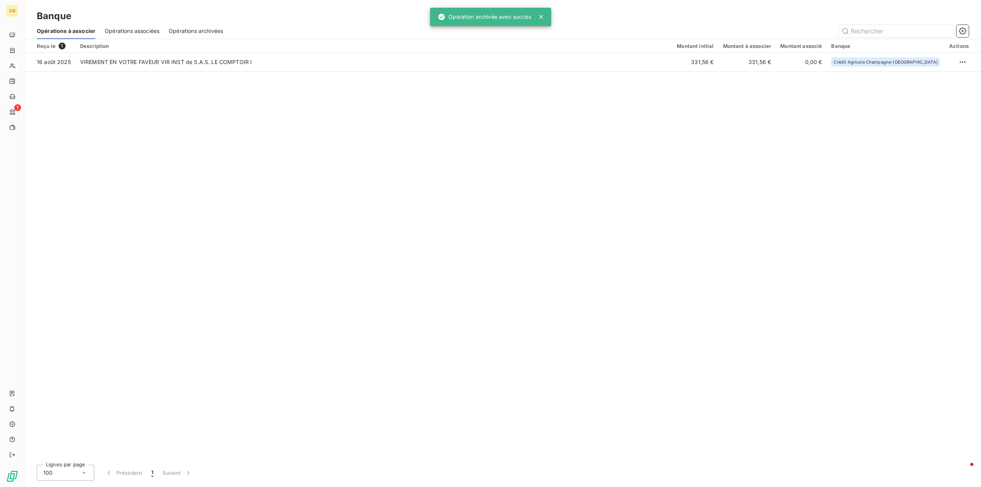
click at [197, 30] on span "Opérations archivées" at bounding box center [196, 31] width 54 height 8
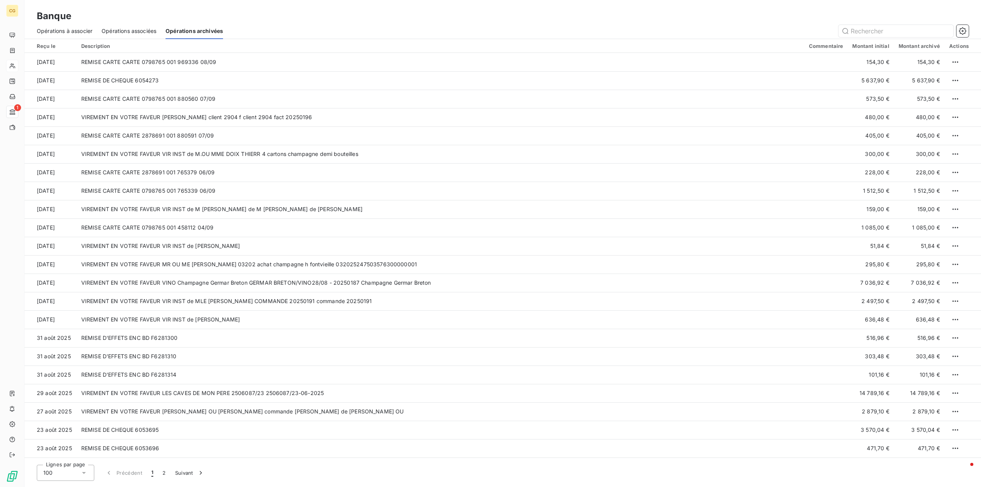
click at [79, 29] on span "Opérations à associer" at bounding box center [65, 31] width 56 height 8
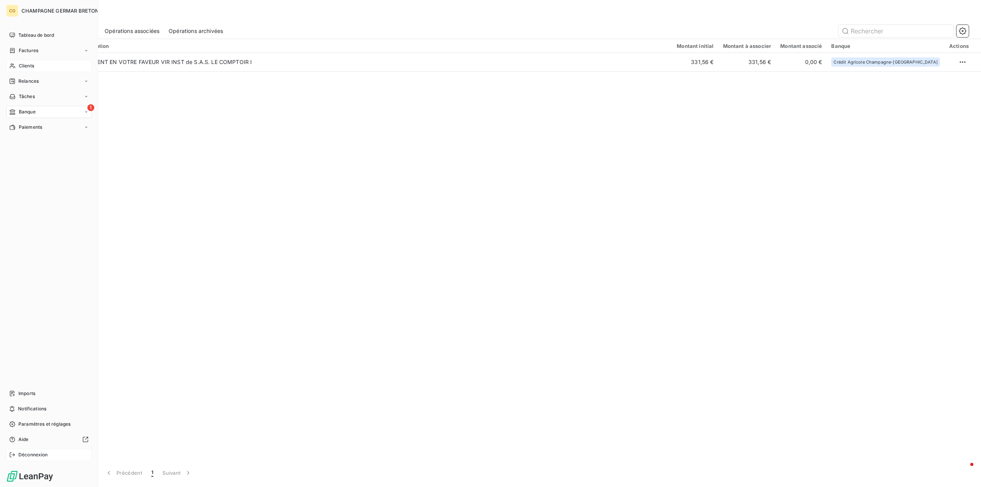
click at [27, 455] on span "Déconnexion" at bounding box center [33, 454] width 30 height 7
